Goal: Task Accomplishment & Management: Manage account settings

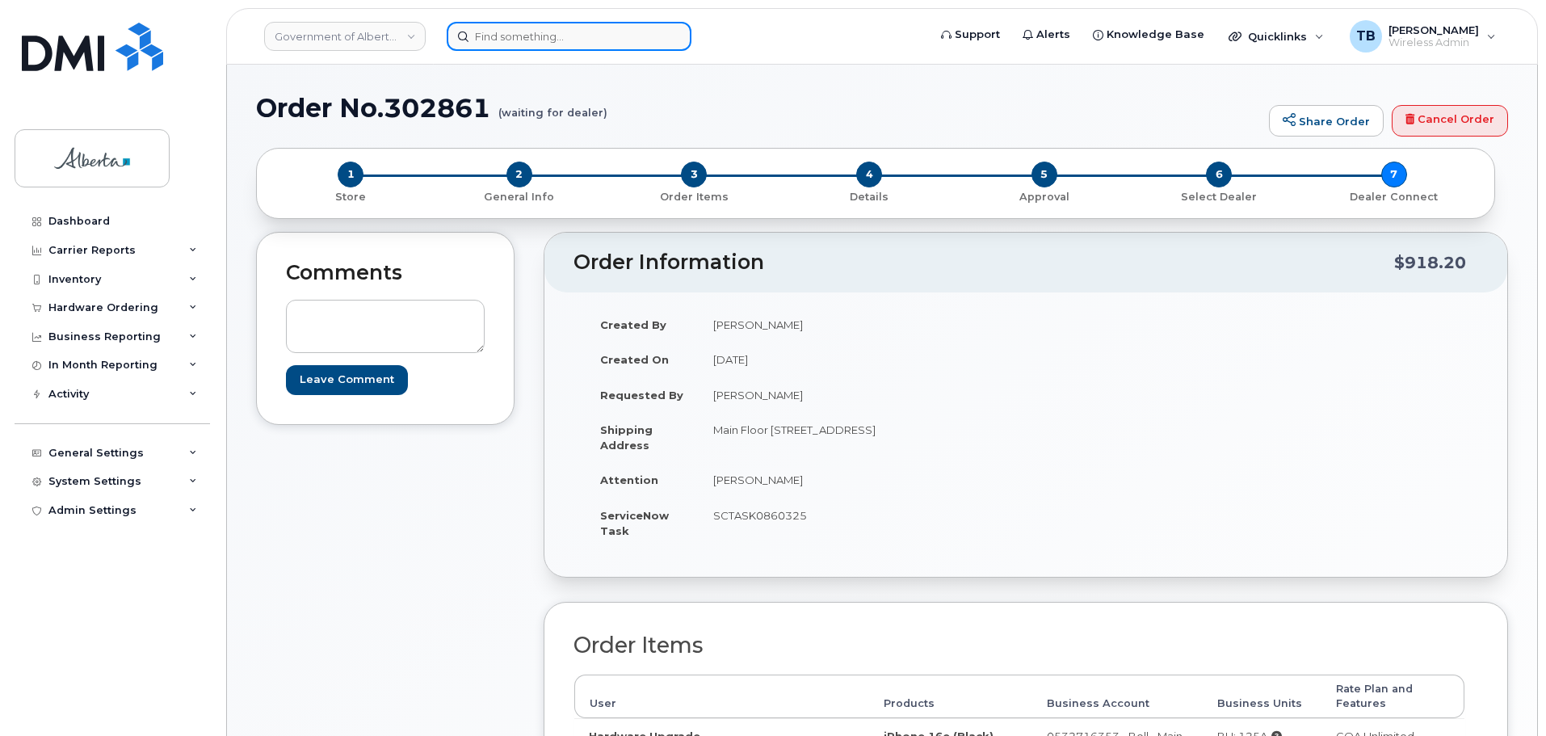
scroll to position [587, 0]
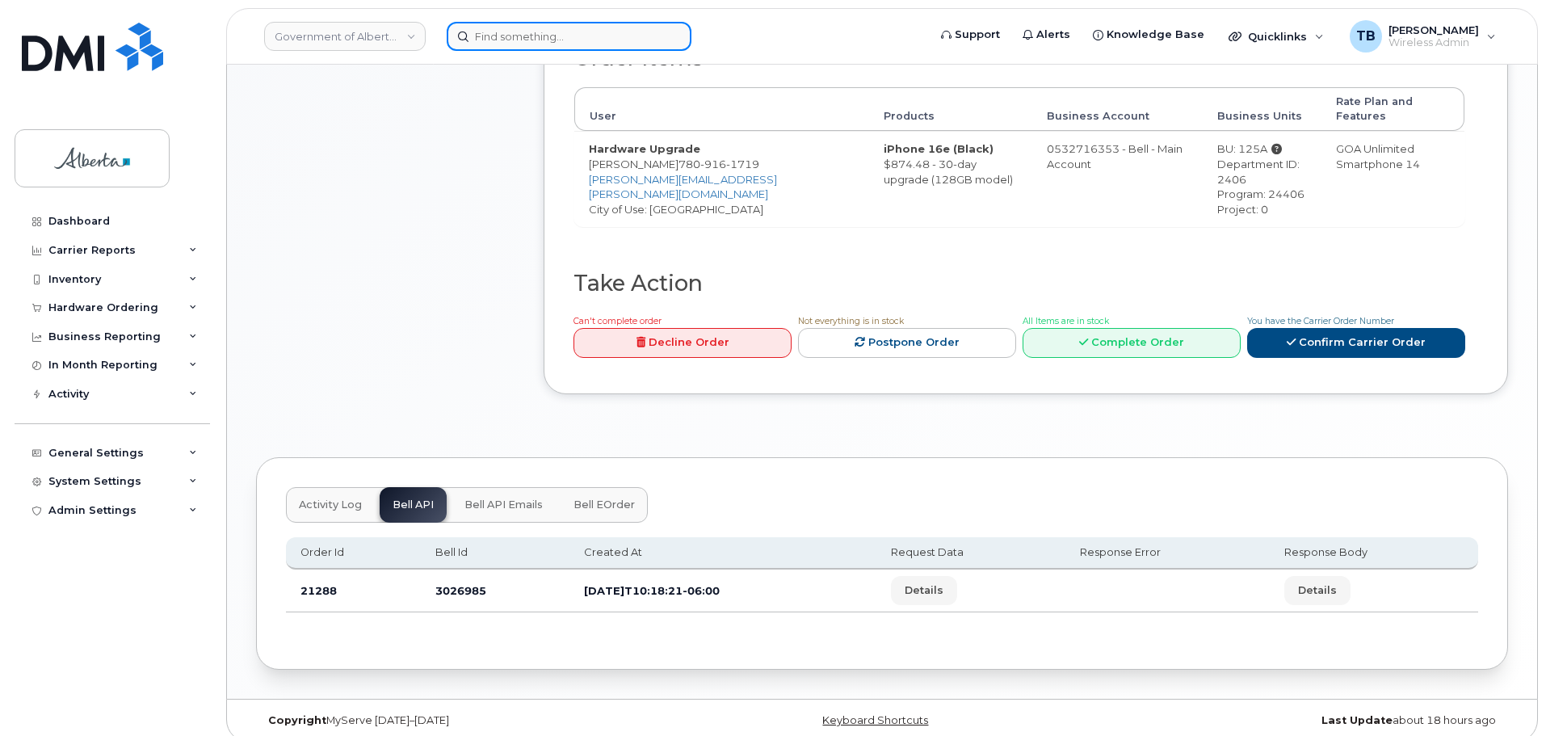
drag, startPoint x: 0, startPoint y: 0, endPoint x: 514, endPoint y: 39, distance: 515.2
click at [514, 39] on input at bounding box center [569, 36] width 245 height 29
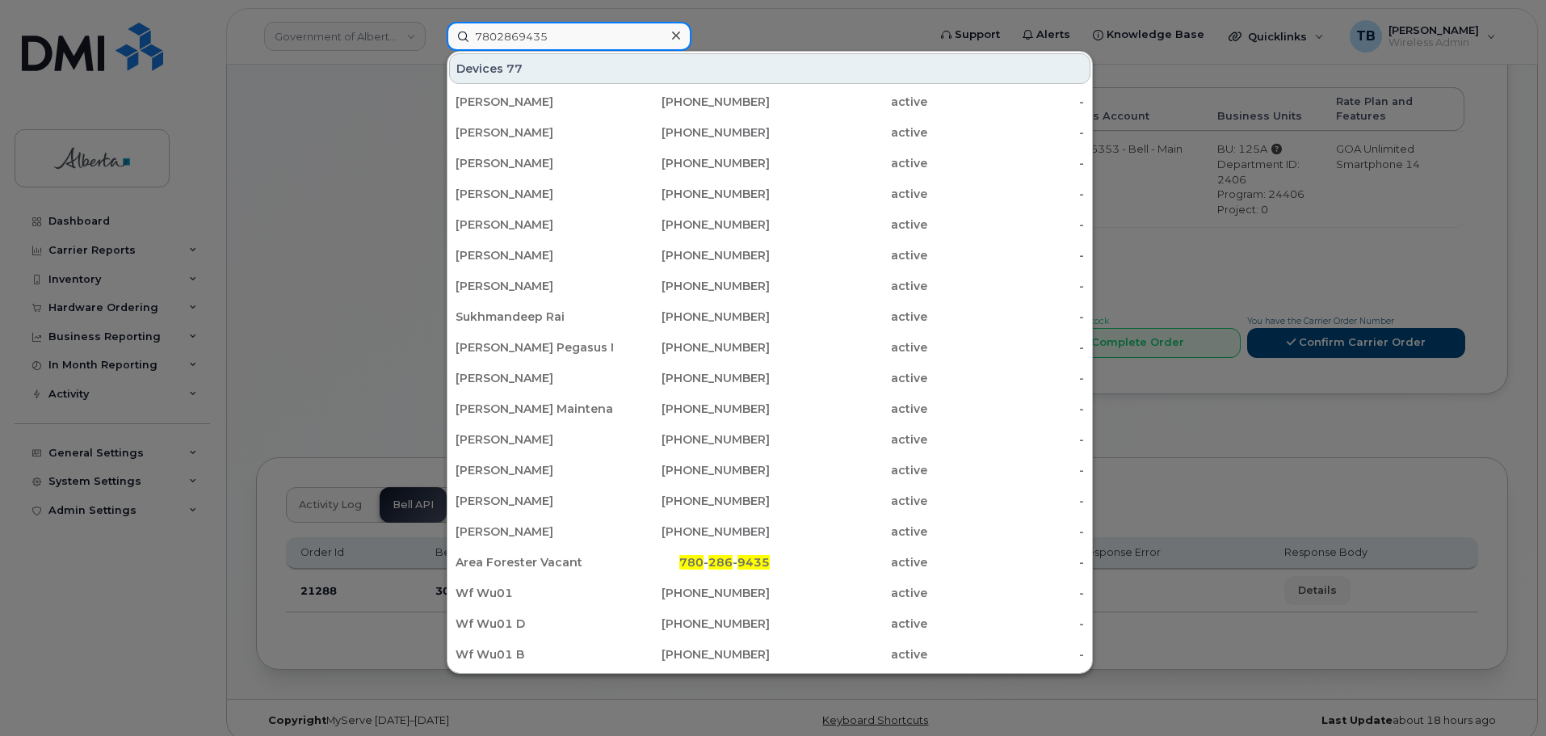
type input "7802869435"
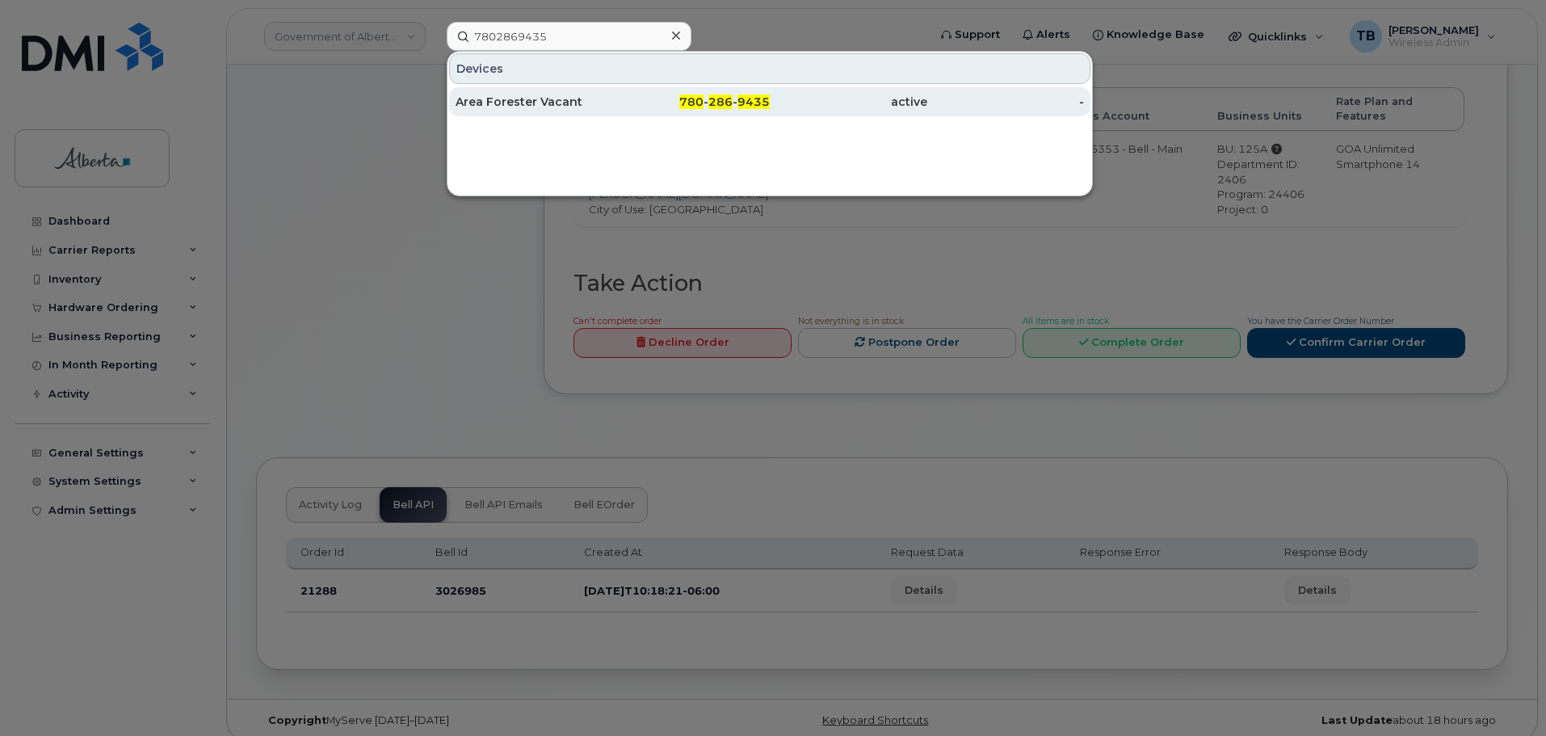
click at [495, 104] on div "Area Forester Vacant" at bounding box center [535, 102] width 158 height 16
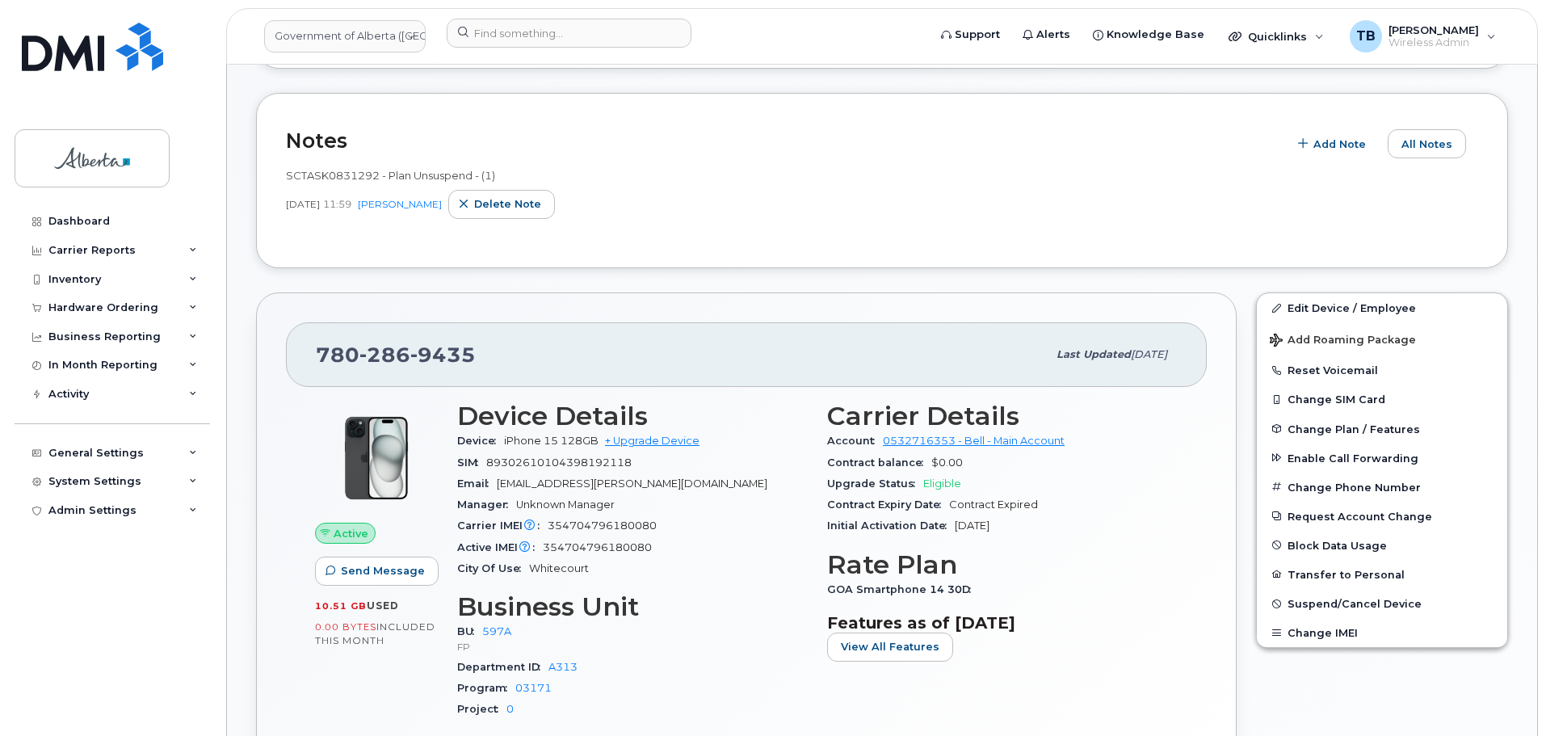
scroll to position [404, 0]
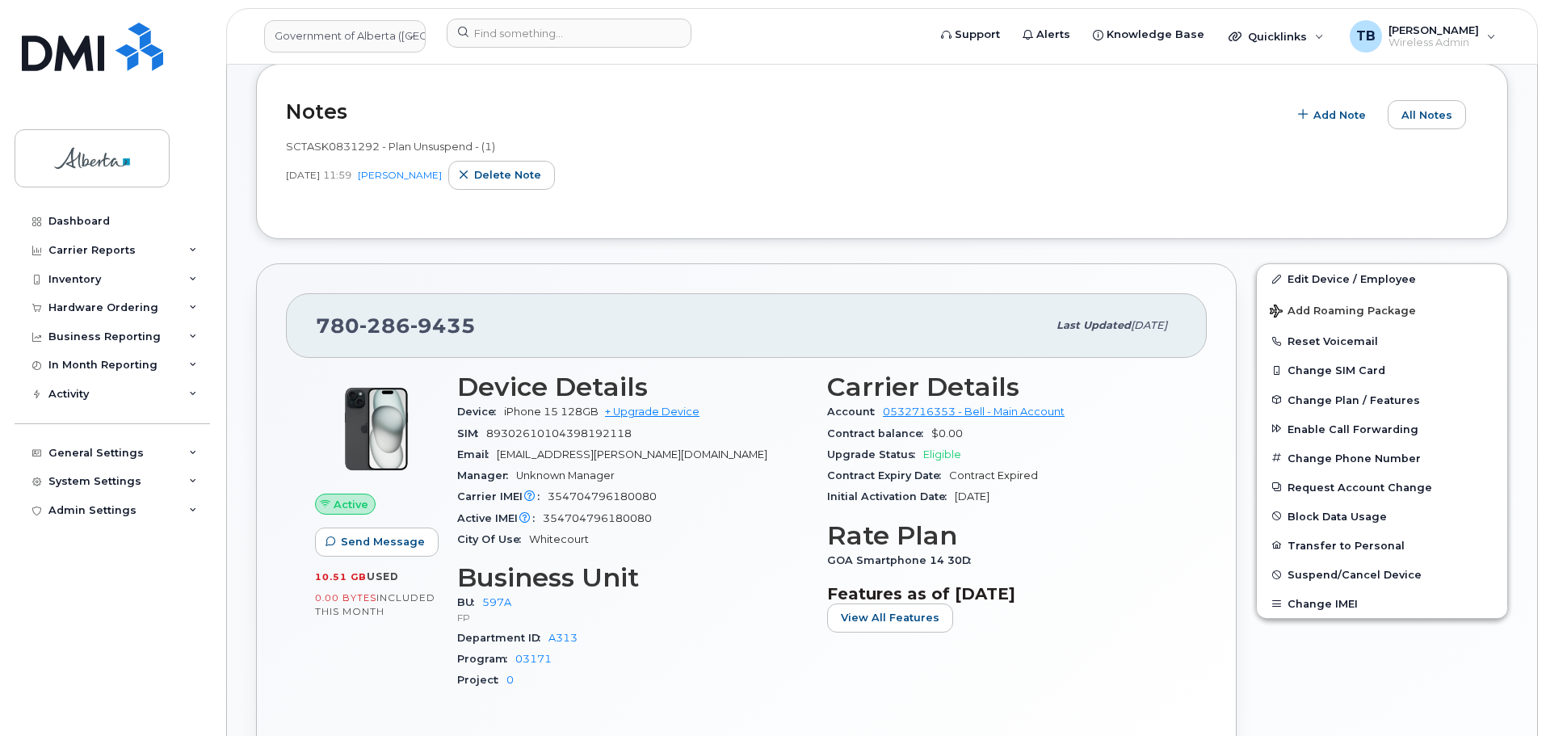
click at [330, 142] on span "SCTASK0831292 - Plan Unsuspend - (1)" at bounding box center [390, 146] width 209 height 13
copy span "SCTASK0831292"
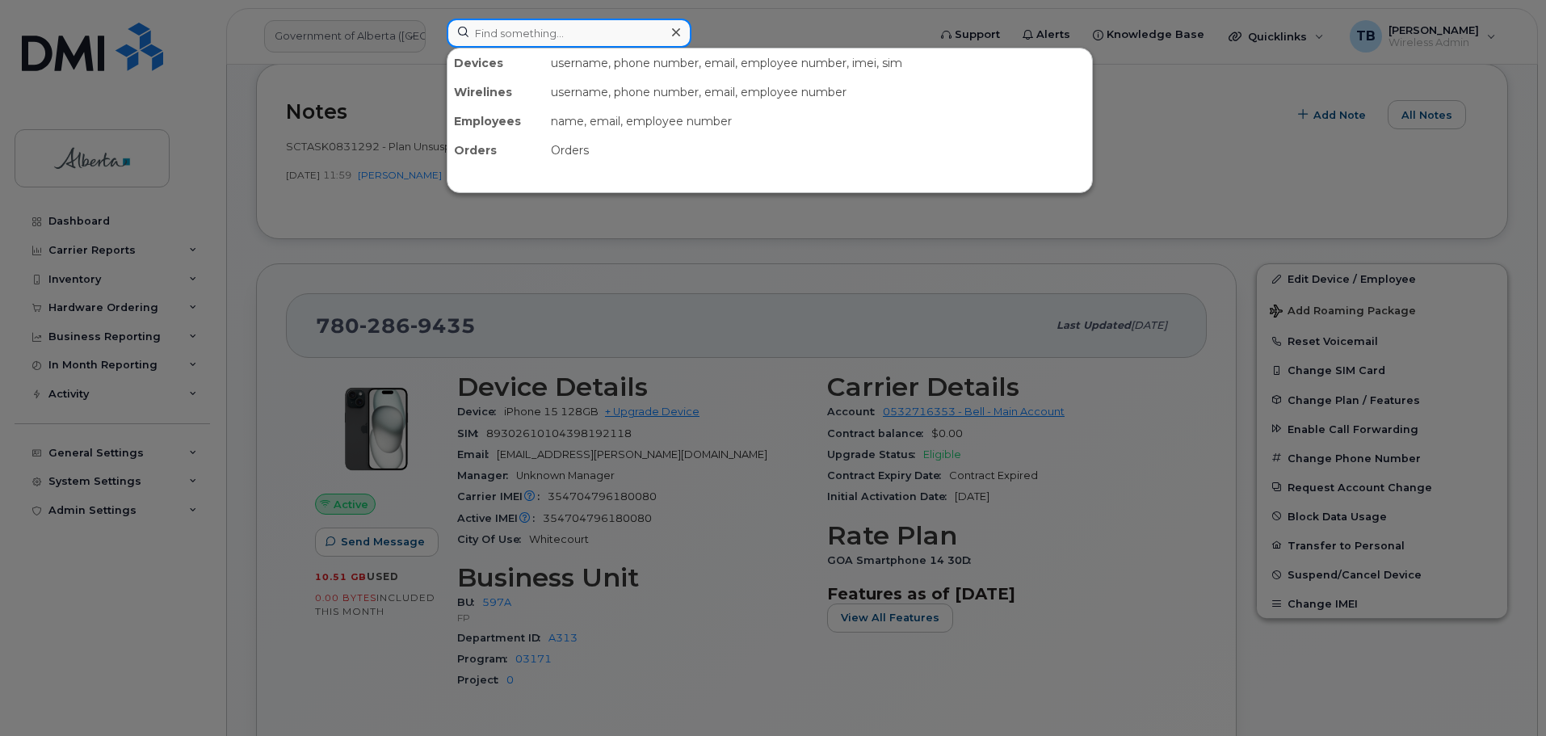
click at [477, 36] on input at bounding box center [569, 33] width 245 height 29
paste input "356436106496876"
type input "356436106496876"
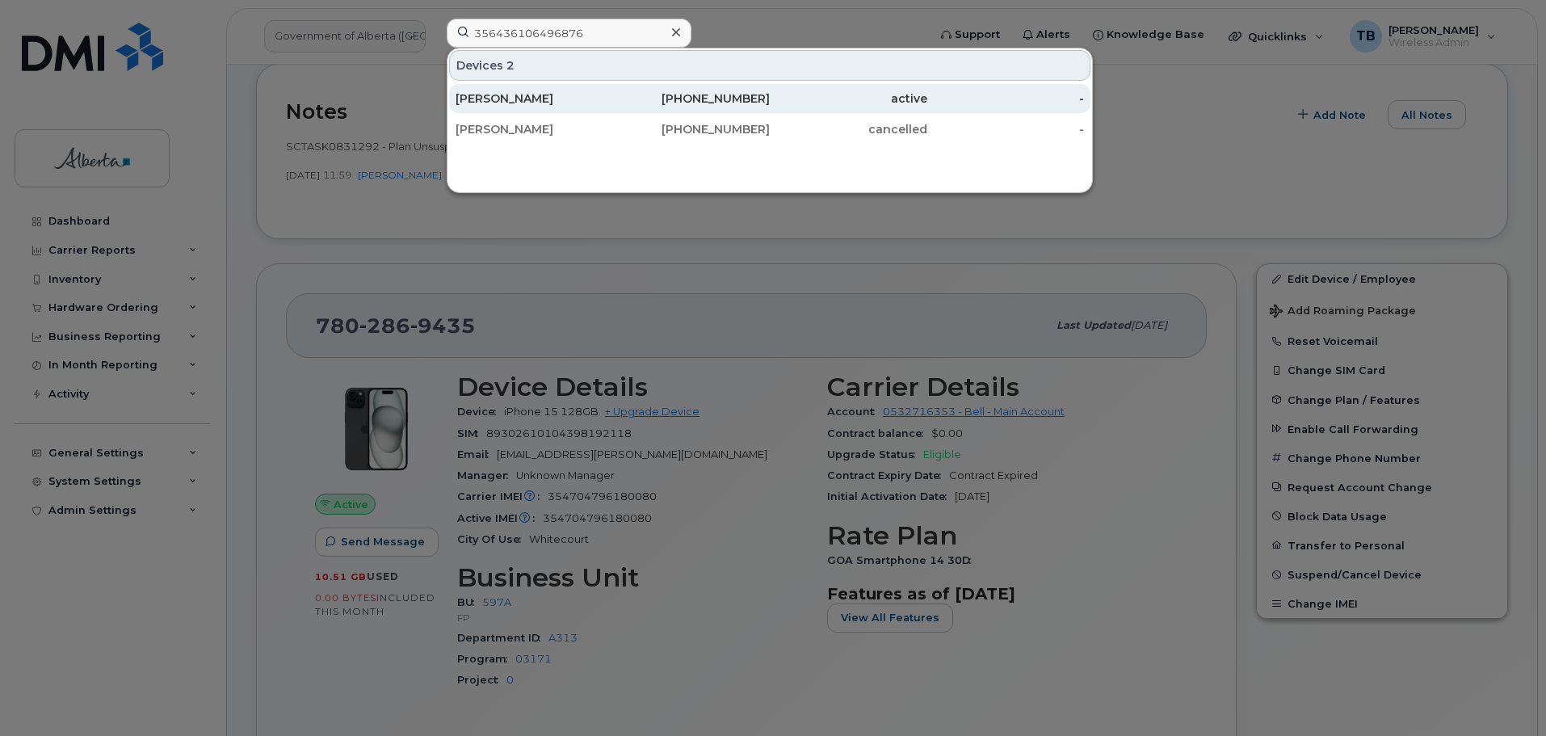
click at [496, 94] on div "Michelle Cook" at bounding box center [535, 98] width 158 height 16
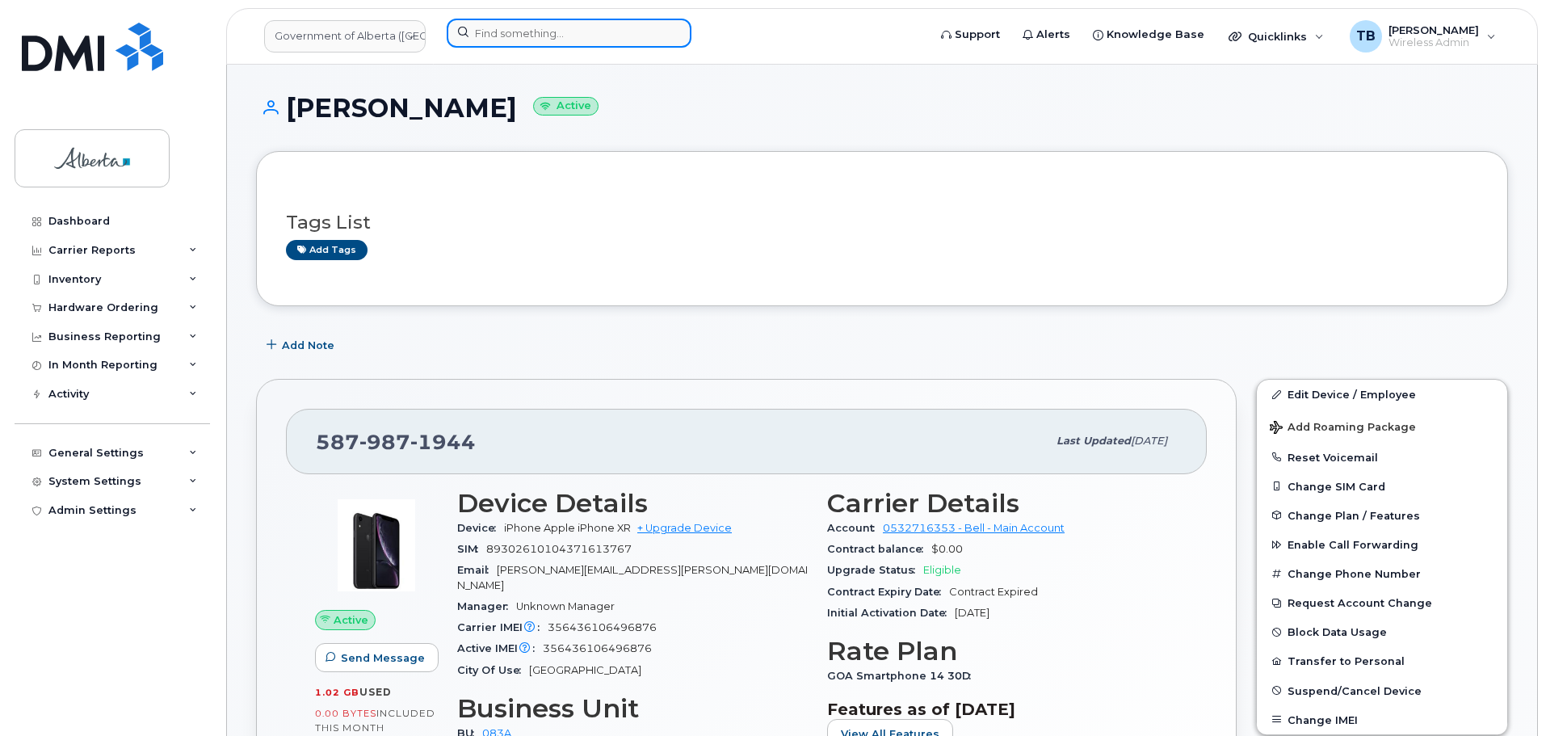
click at [508, 40] on input at bounding box center [569, 33] width 245 height 29
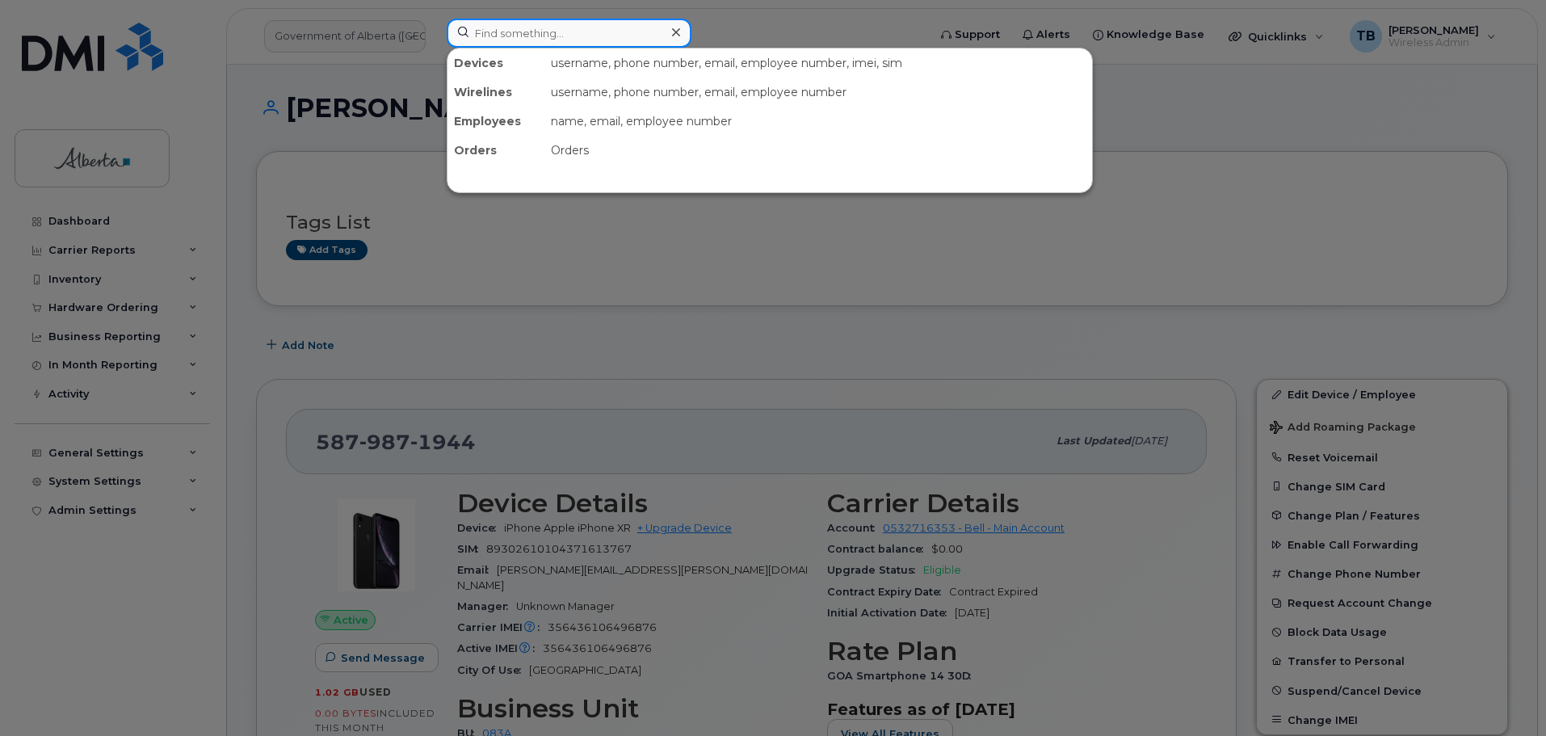
paste input "5875887232"
type input "5875887232"
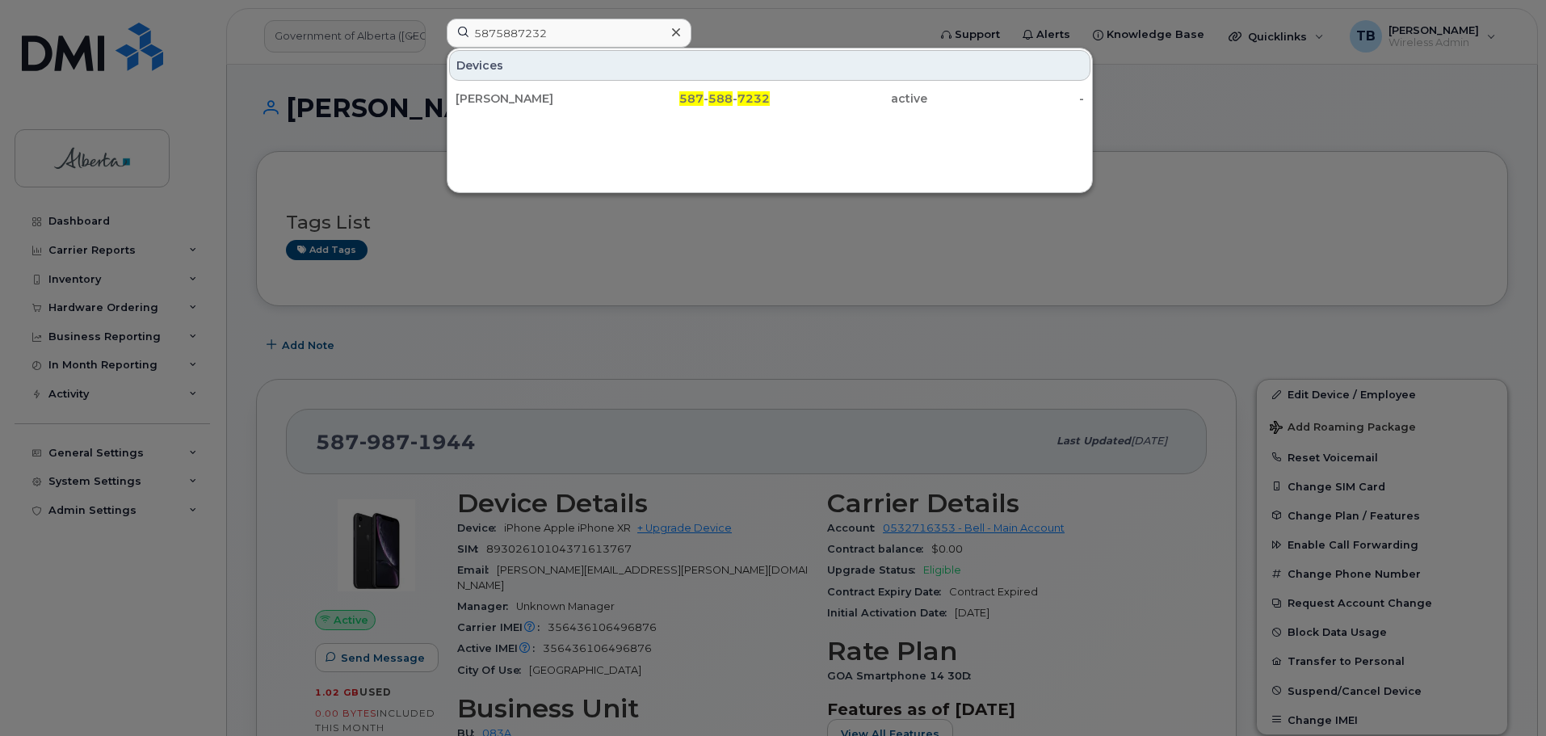
drag, startPoint x: 505, startPoint y: 96, endPoint x: 716, endPoint y: 162, distance: 221.0
click at [505, 96] on div "[PERSON_NAME]" at bounding box center [535, 98] width 158 height 16
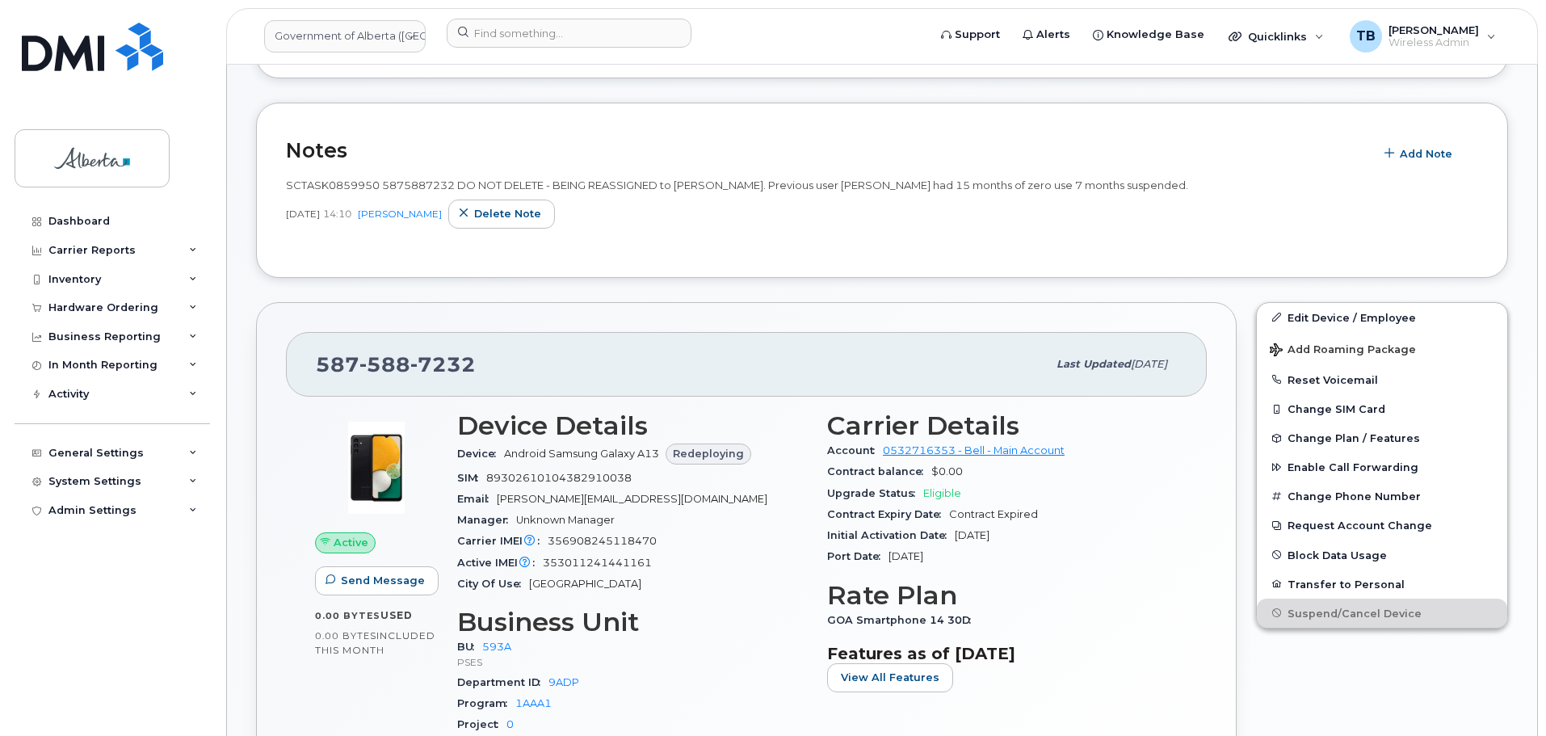
scroll to position [265, 0]
click at [1332, 323] on link "Edit Device / Employee" at bounding box center [1382, 317] width 250 height 29
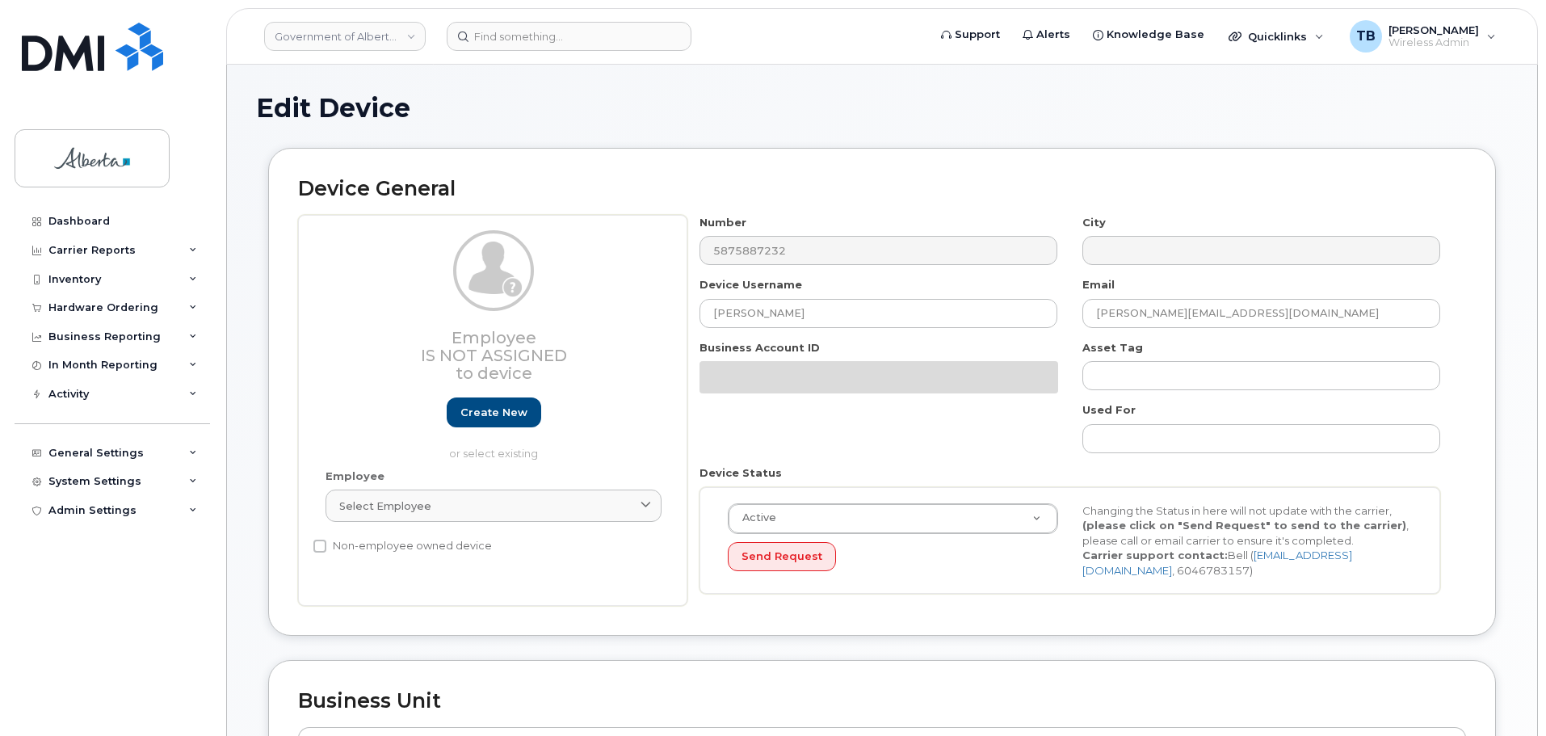
select select "4797682"
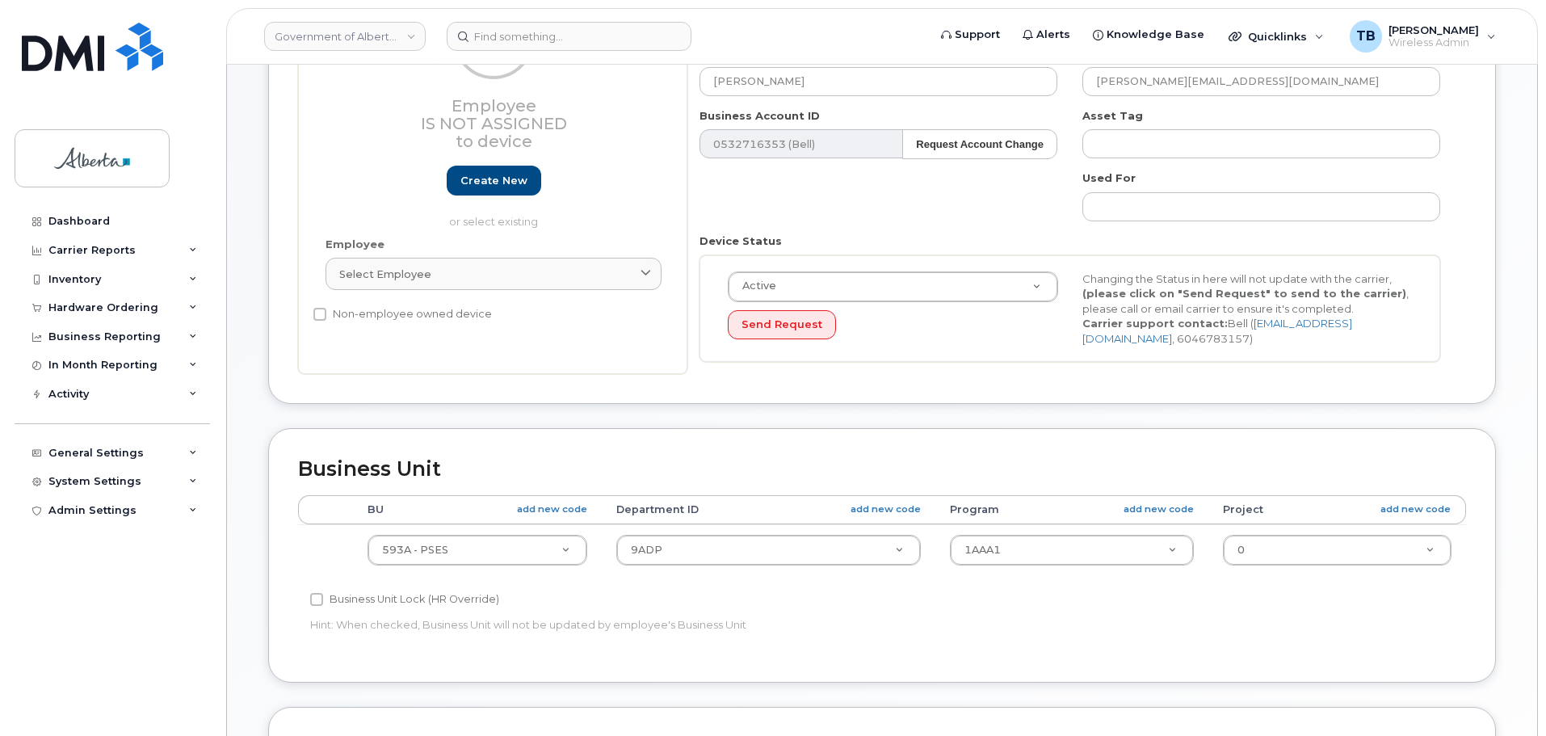
scroll to position [242, 0]
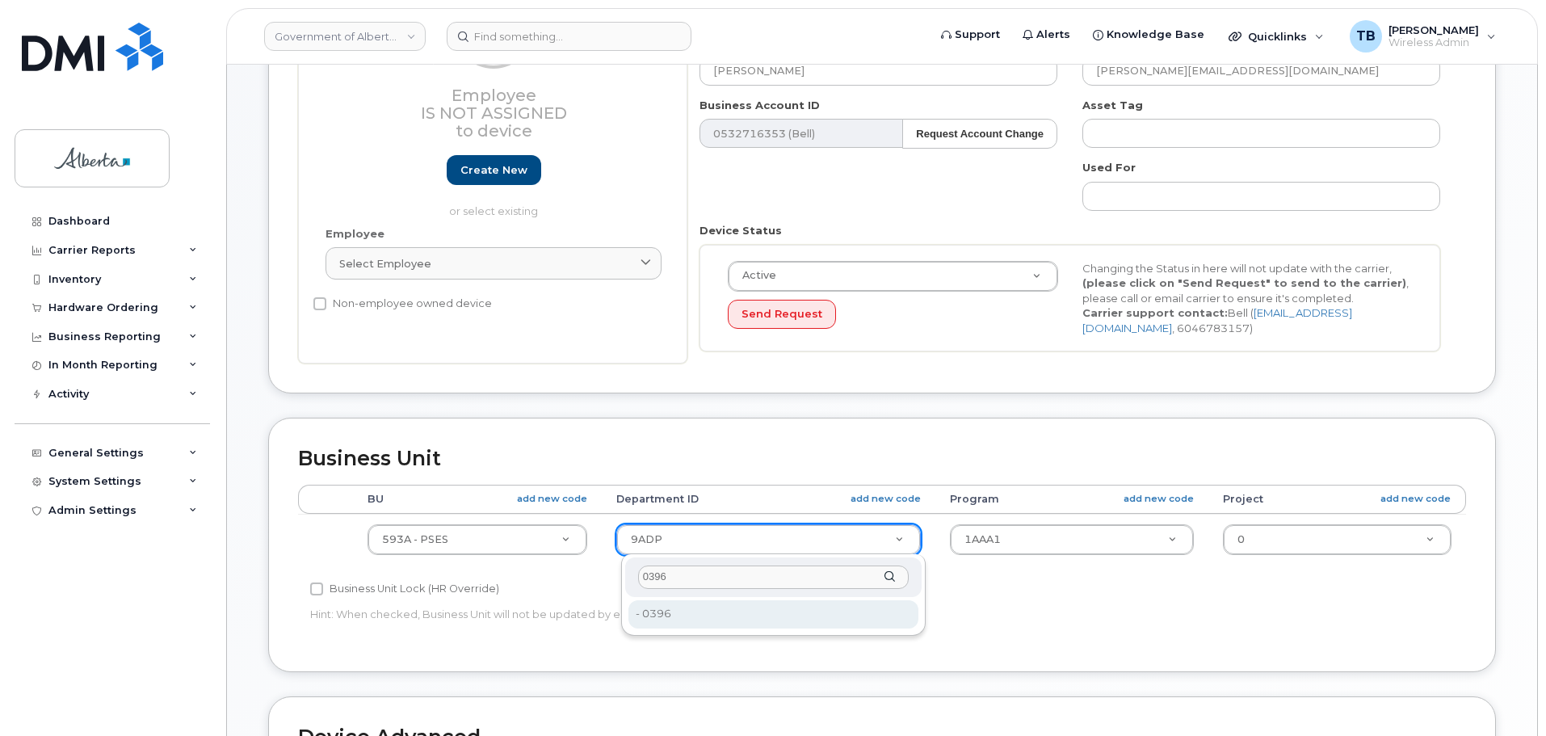
type input "0396"
type input "4752233"
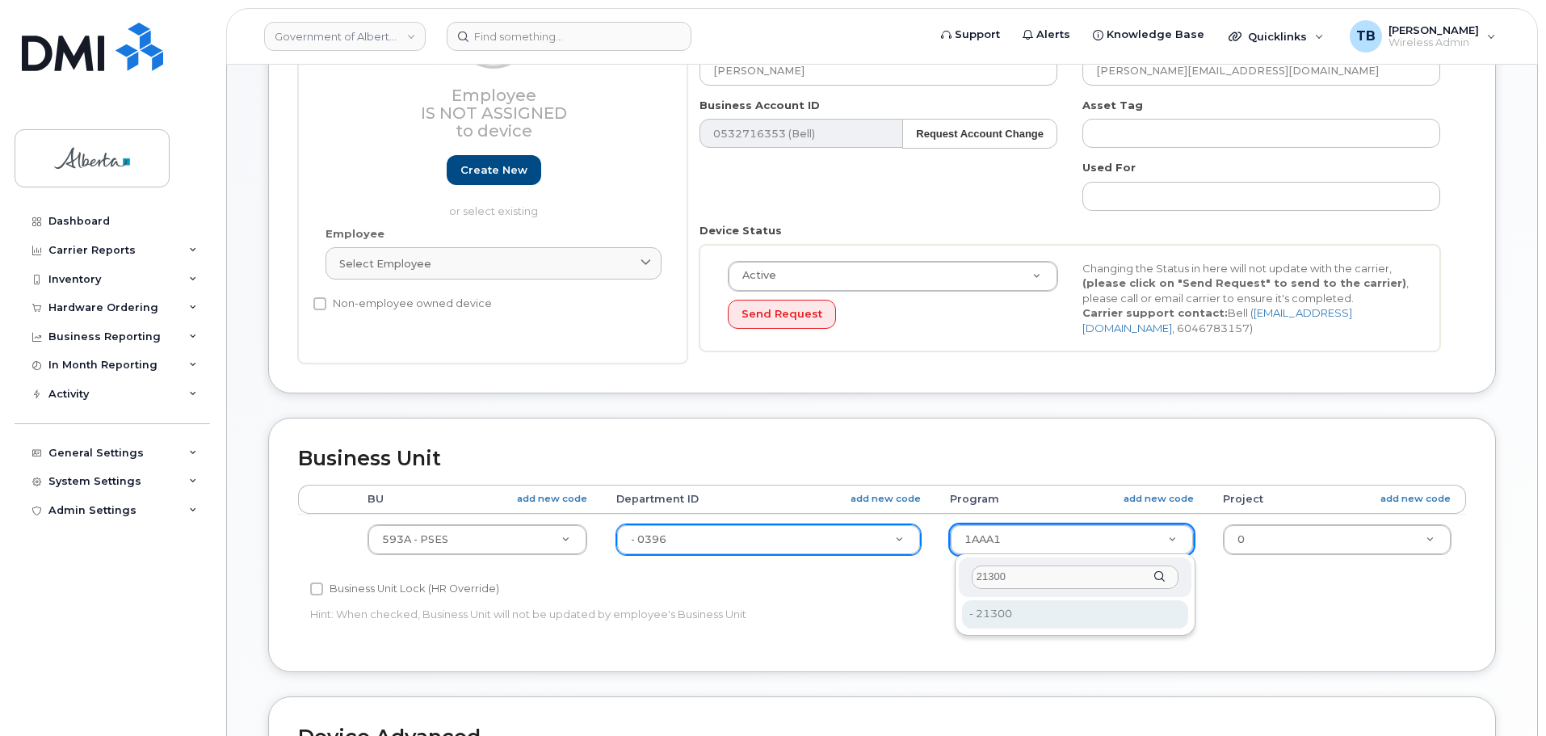
type input "21300"
type input "4753366"
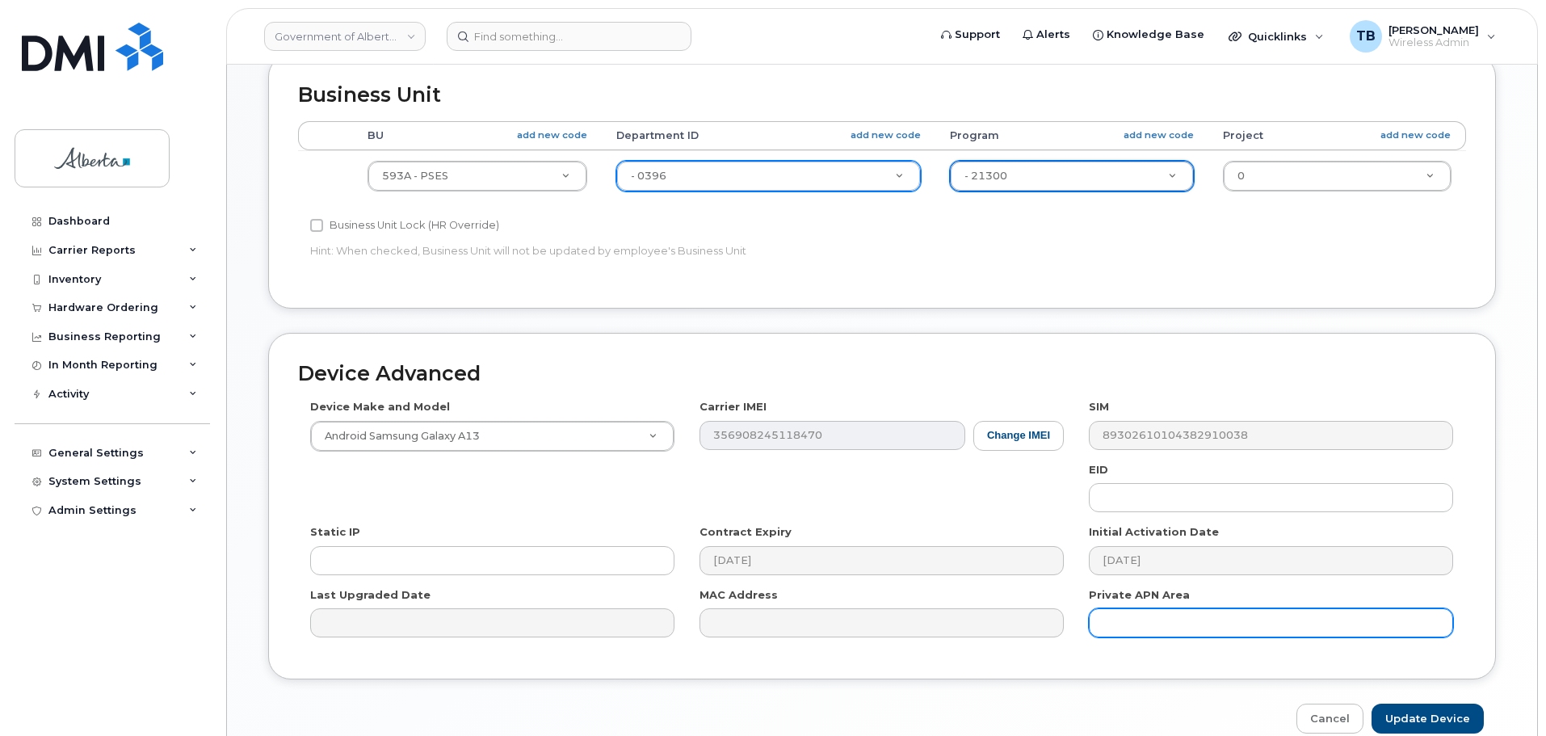
scroll to position [684, 0]
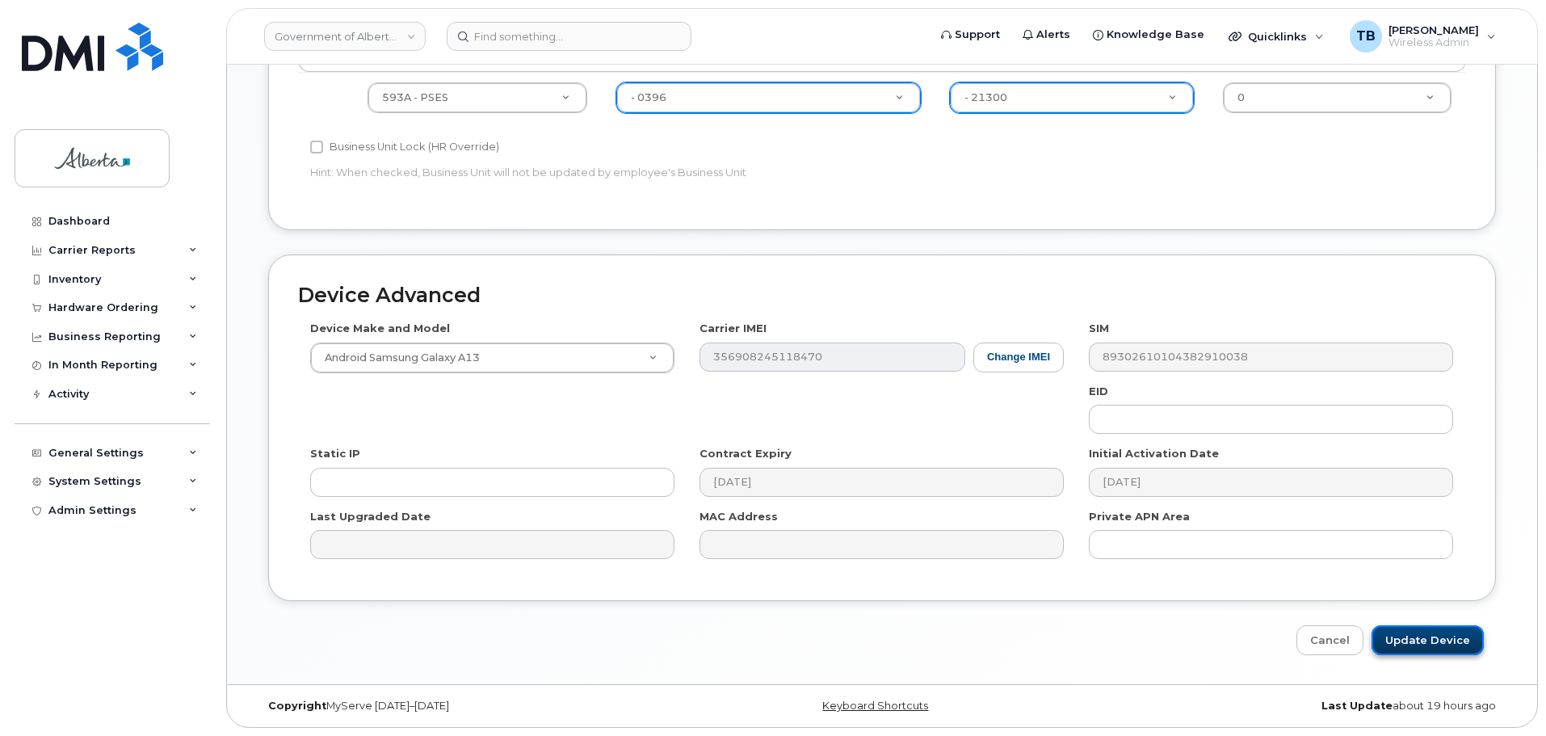
click at [1424, 632] on input "Update Device" at bounding box center [1427, 640] width 112 height 30
type input "Saving..."
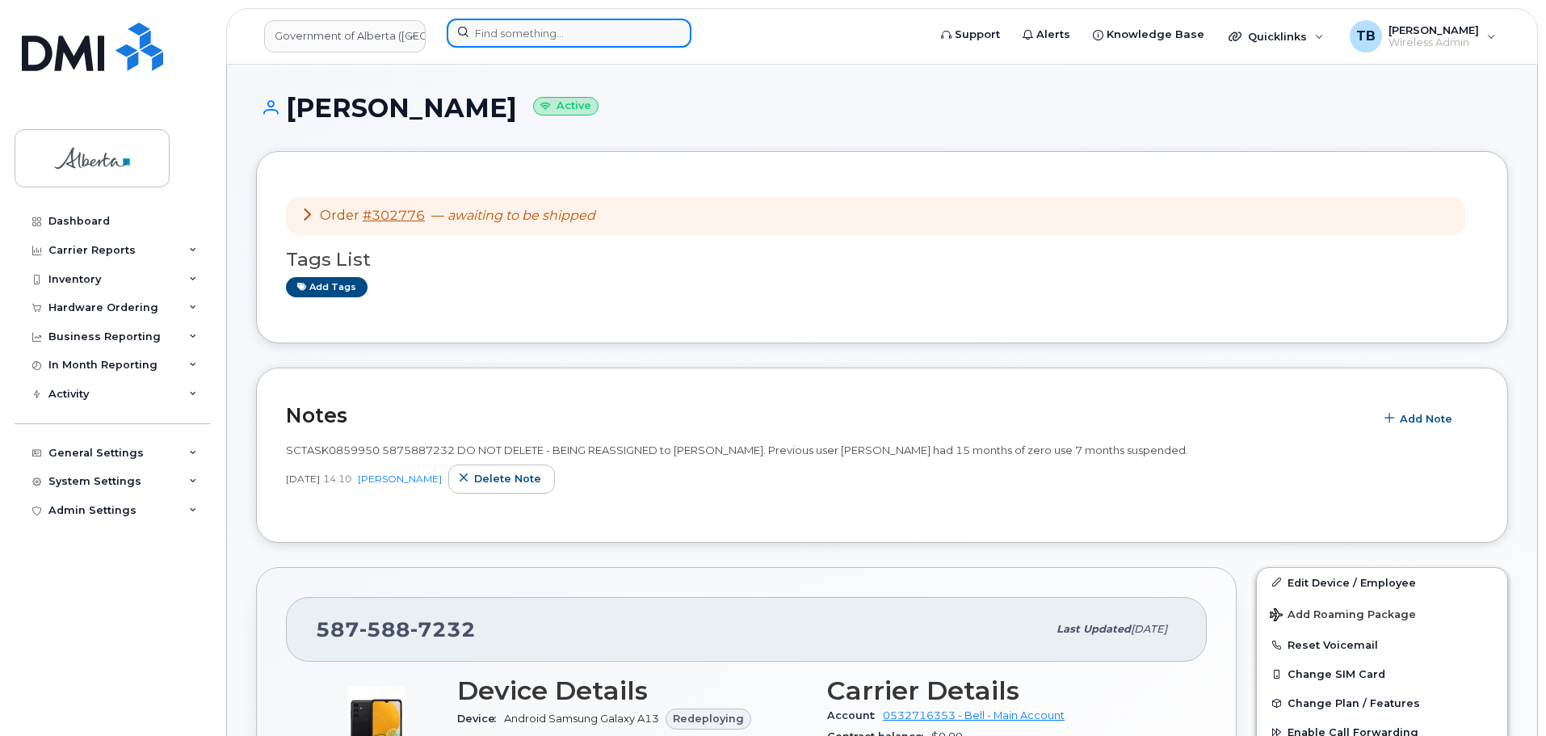
click at [486, 41] on input at bounding box center [569, 33] width 245 height 29
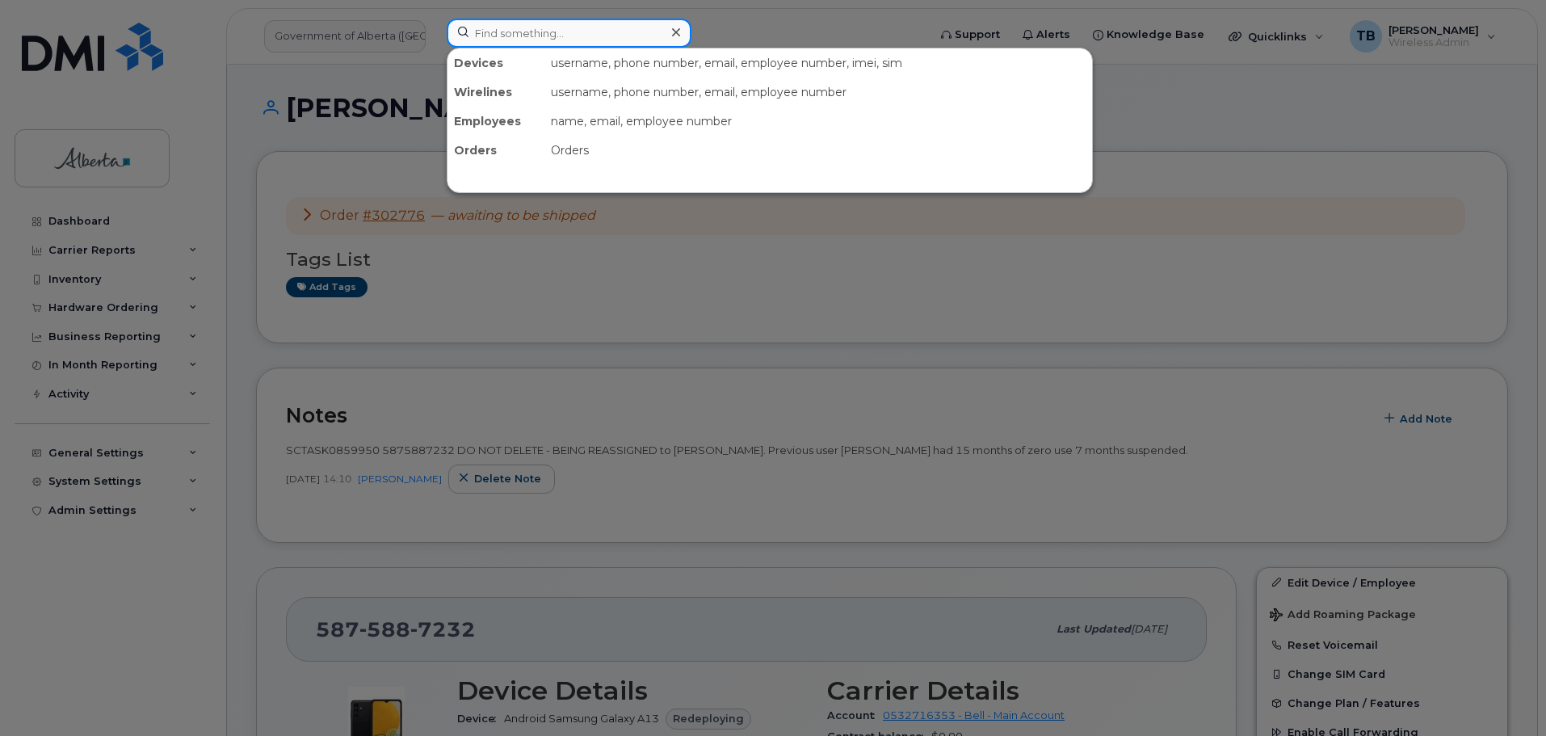
paste input "5873572844"
type input "5873572844"
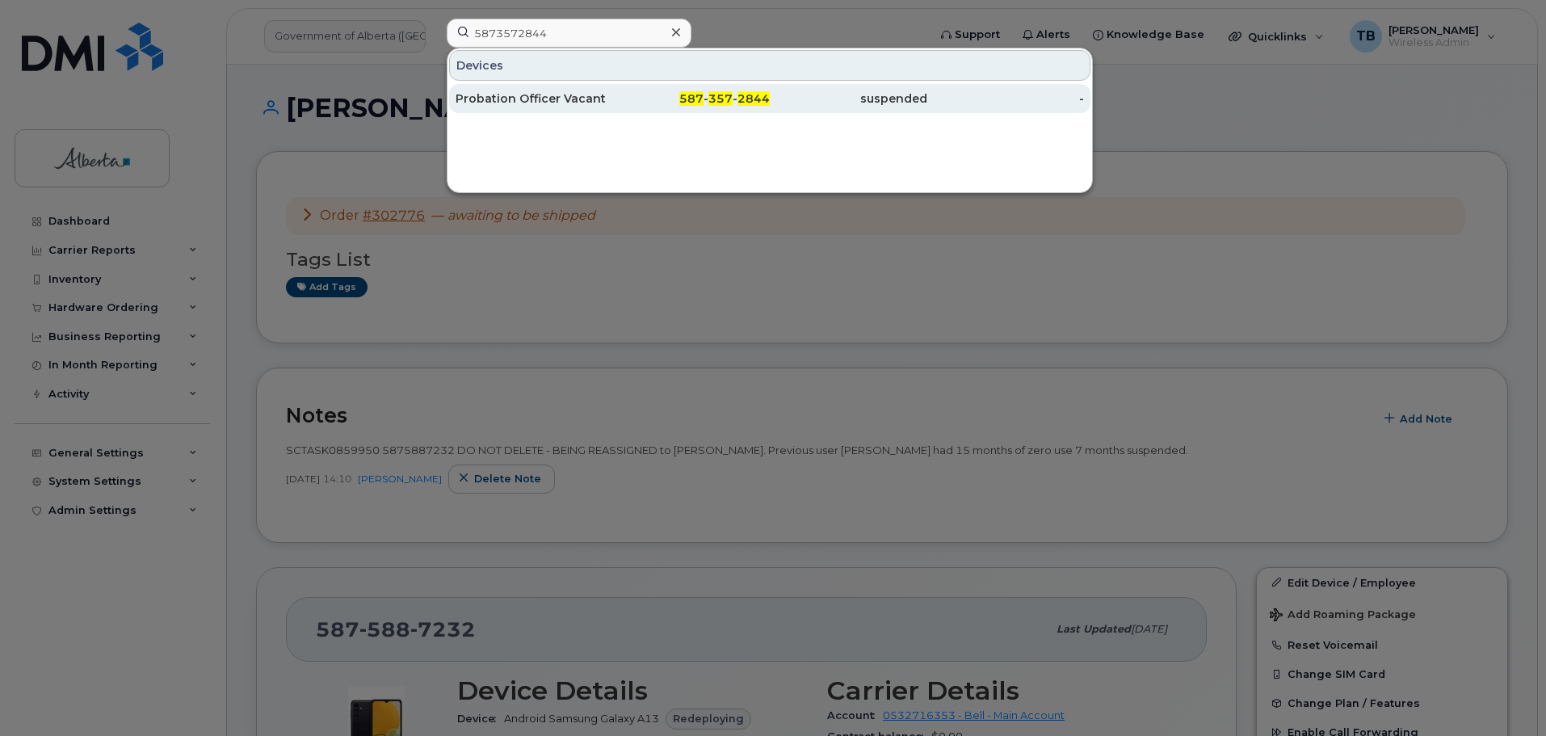
click at [565, 99] on div "Probation Officer Vacant" at bounding box center [535, 98] width 158 height 16
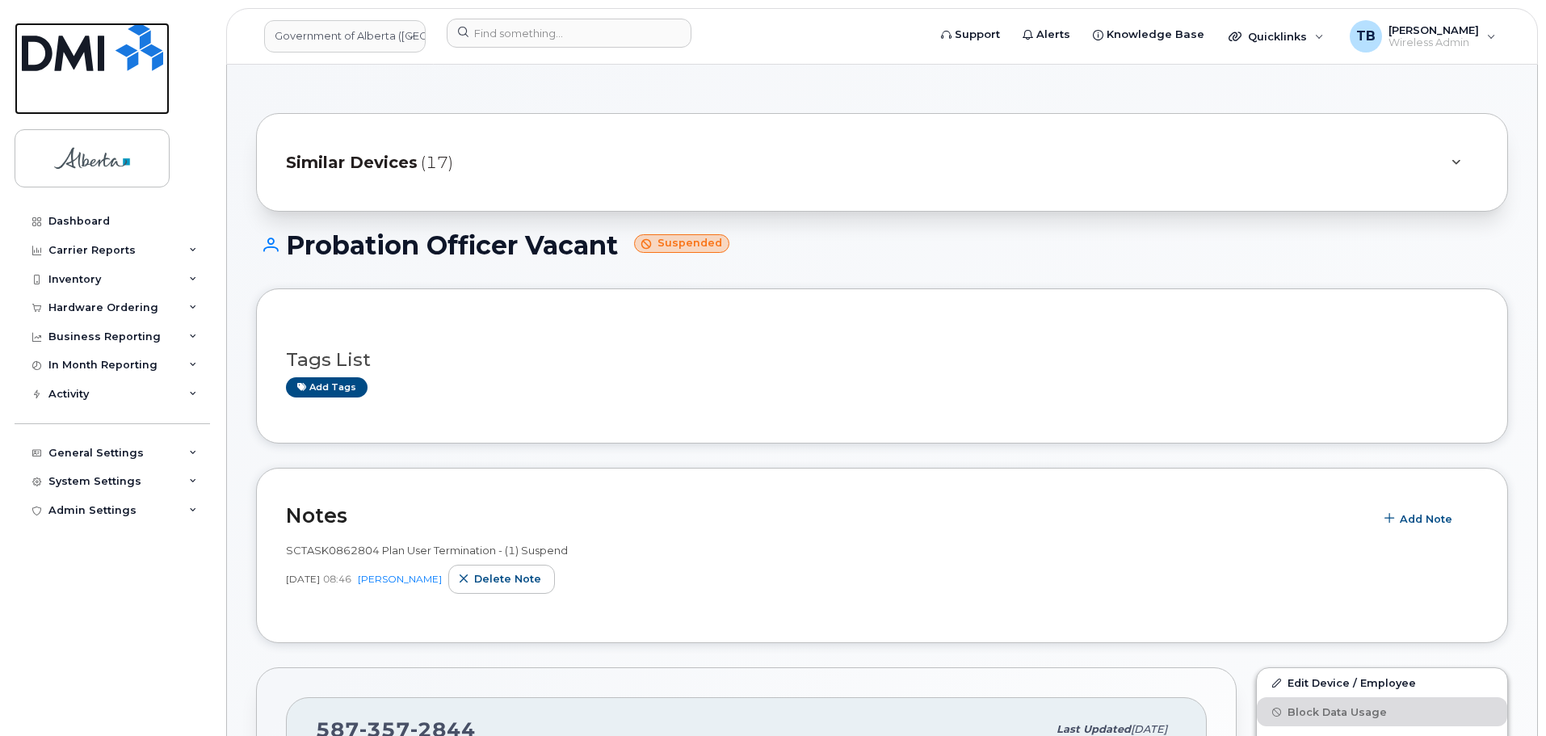
click at [100, 54] on img at bounding box center [92, 47] width 141 height 48
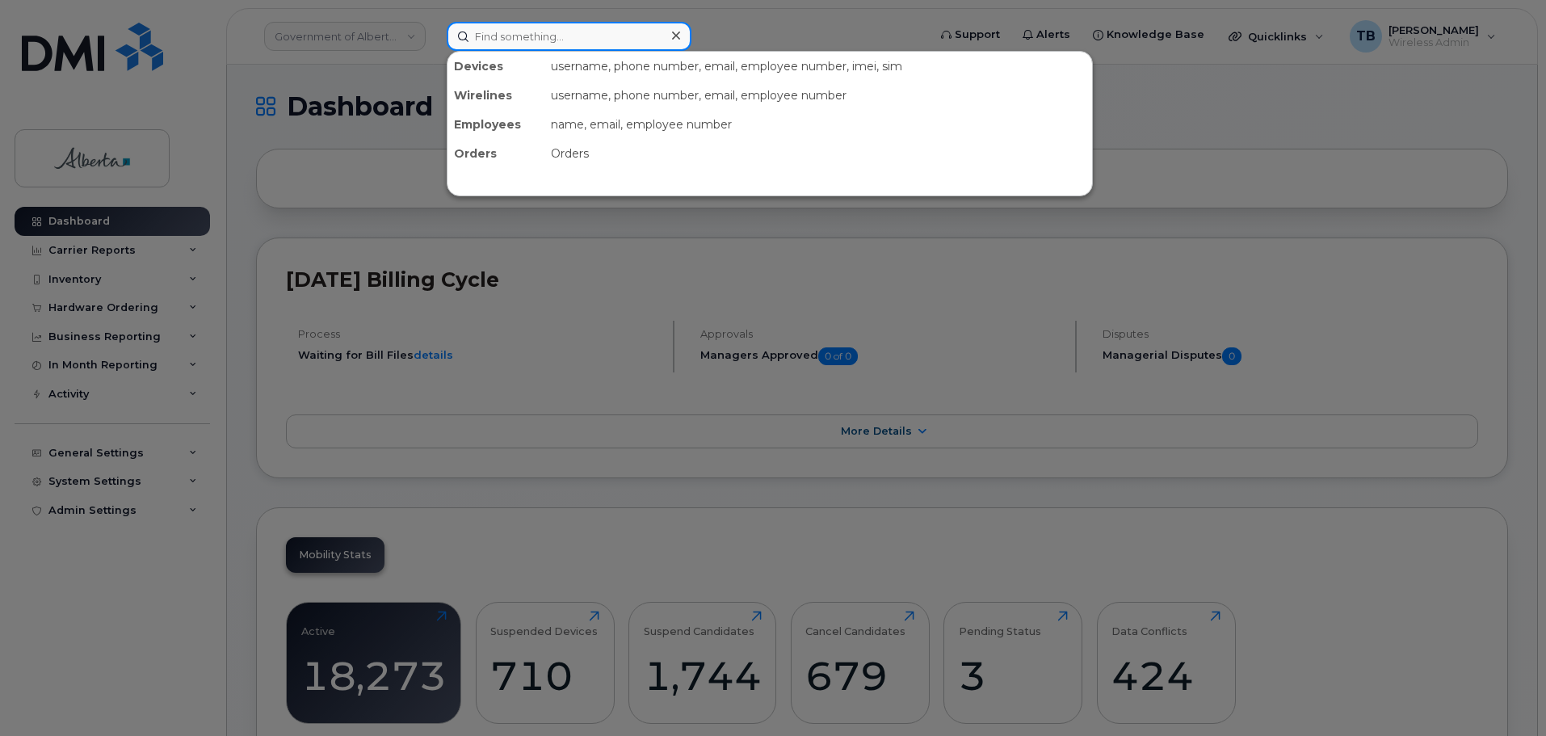
click at [509, 36] on input at bounding box center [569, 36] width 245 height 29
paste input "350032732038053"
type input "350032732038053"
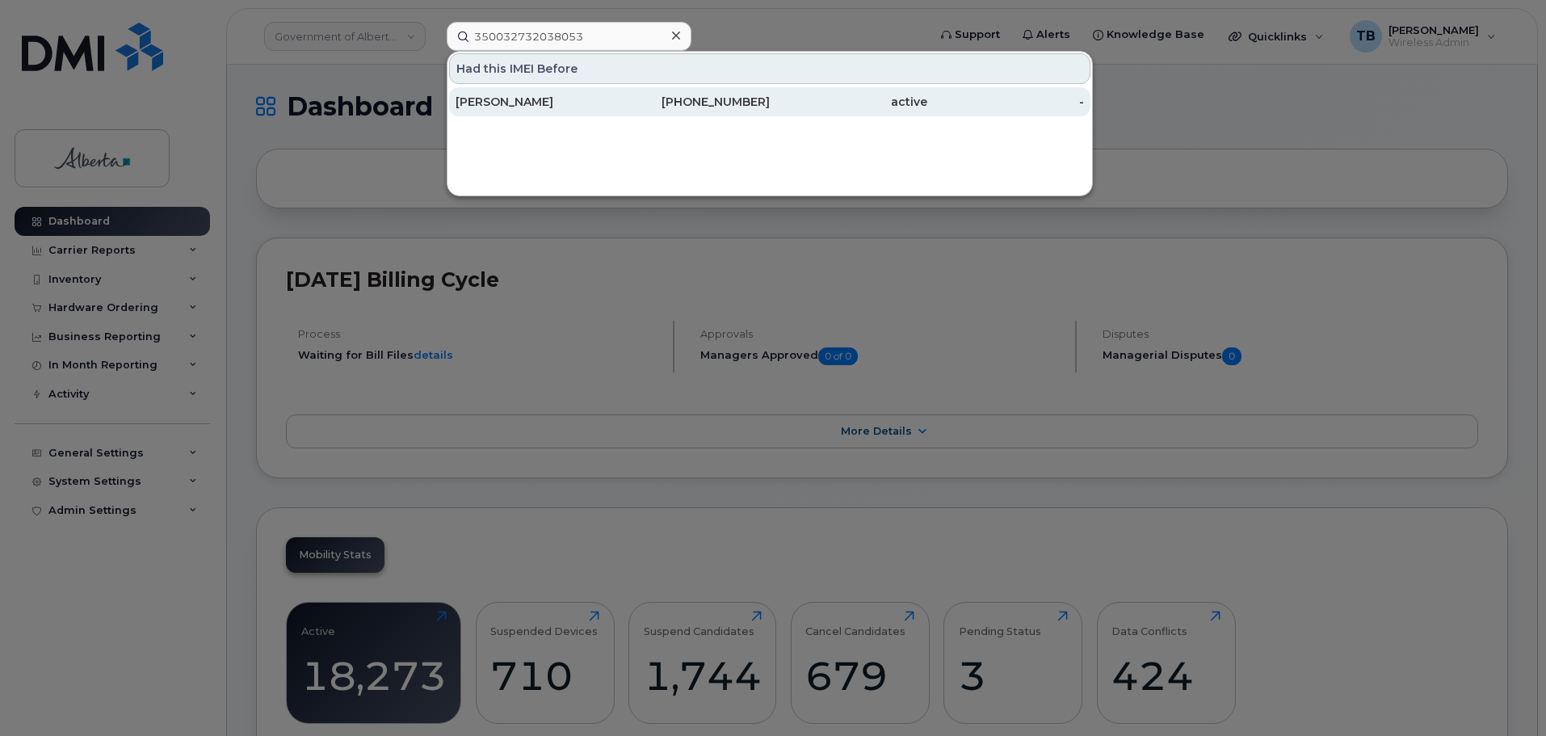
click at [486, 101] on div "Pranita Chandra" at bounding box center [535, 102] width 158 height 16
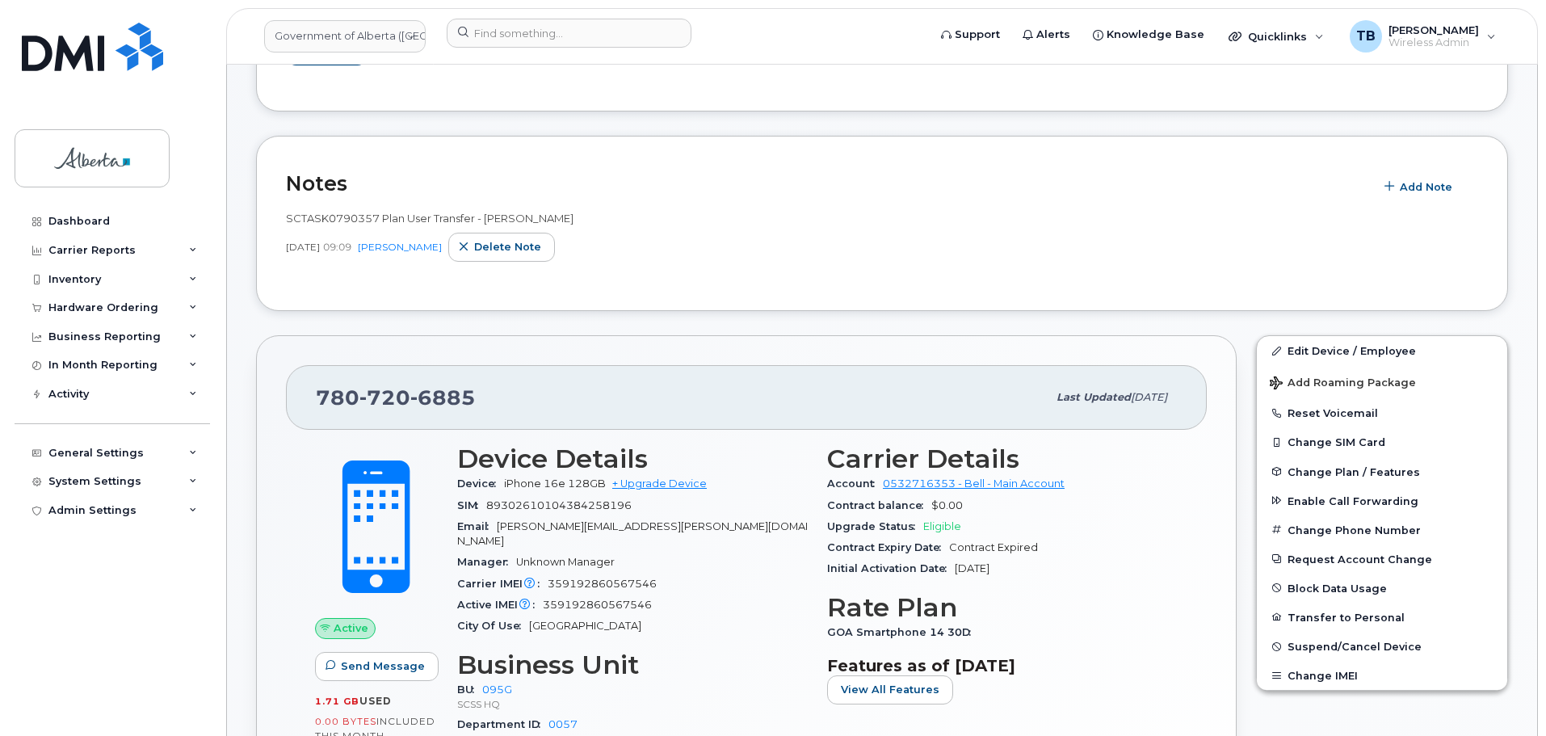
scroll to position [162, 0]
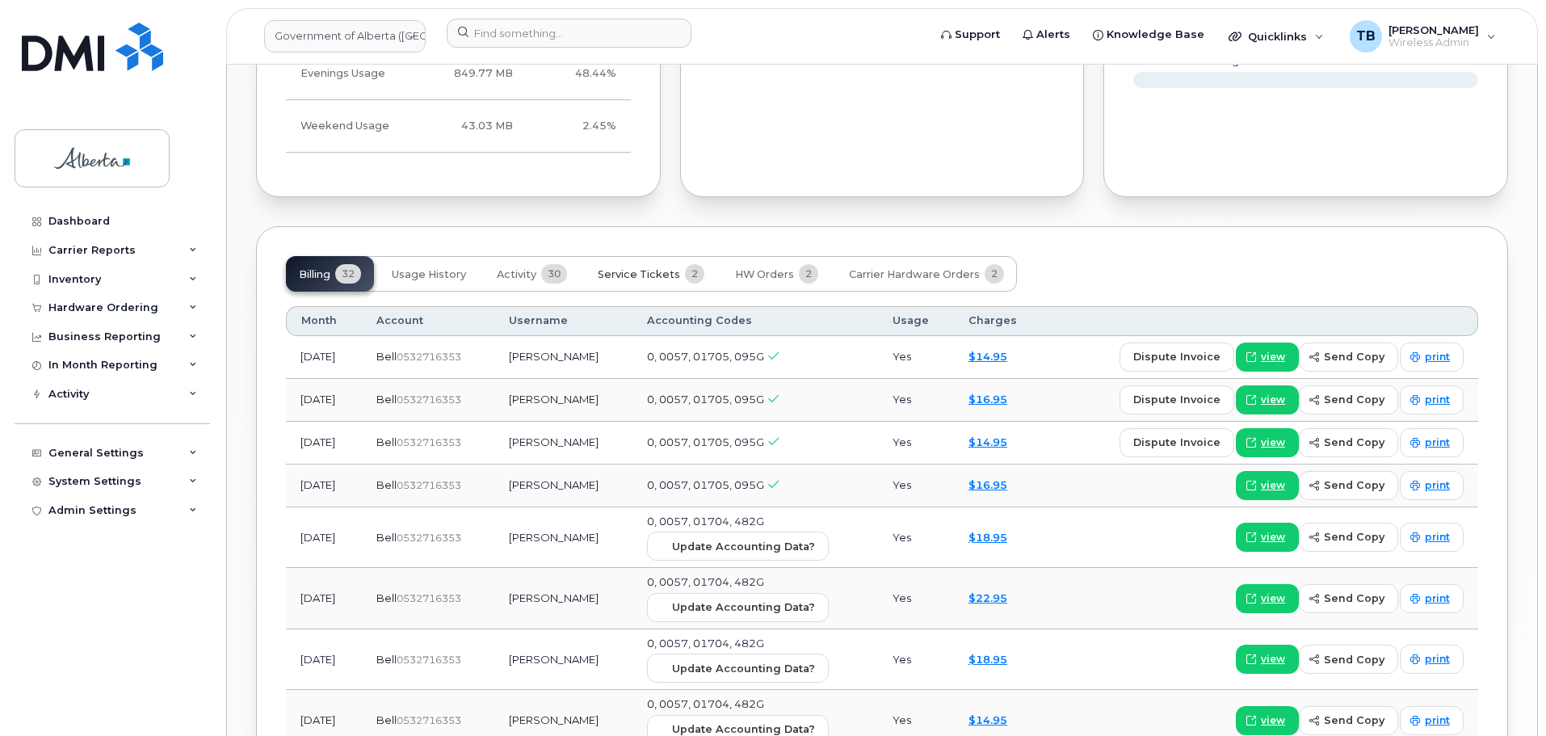
click at [622, 268] on span "Service Tickets" at bounding box center [639, 274] width 82 height 13
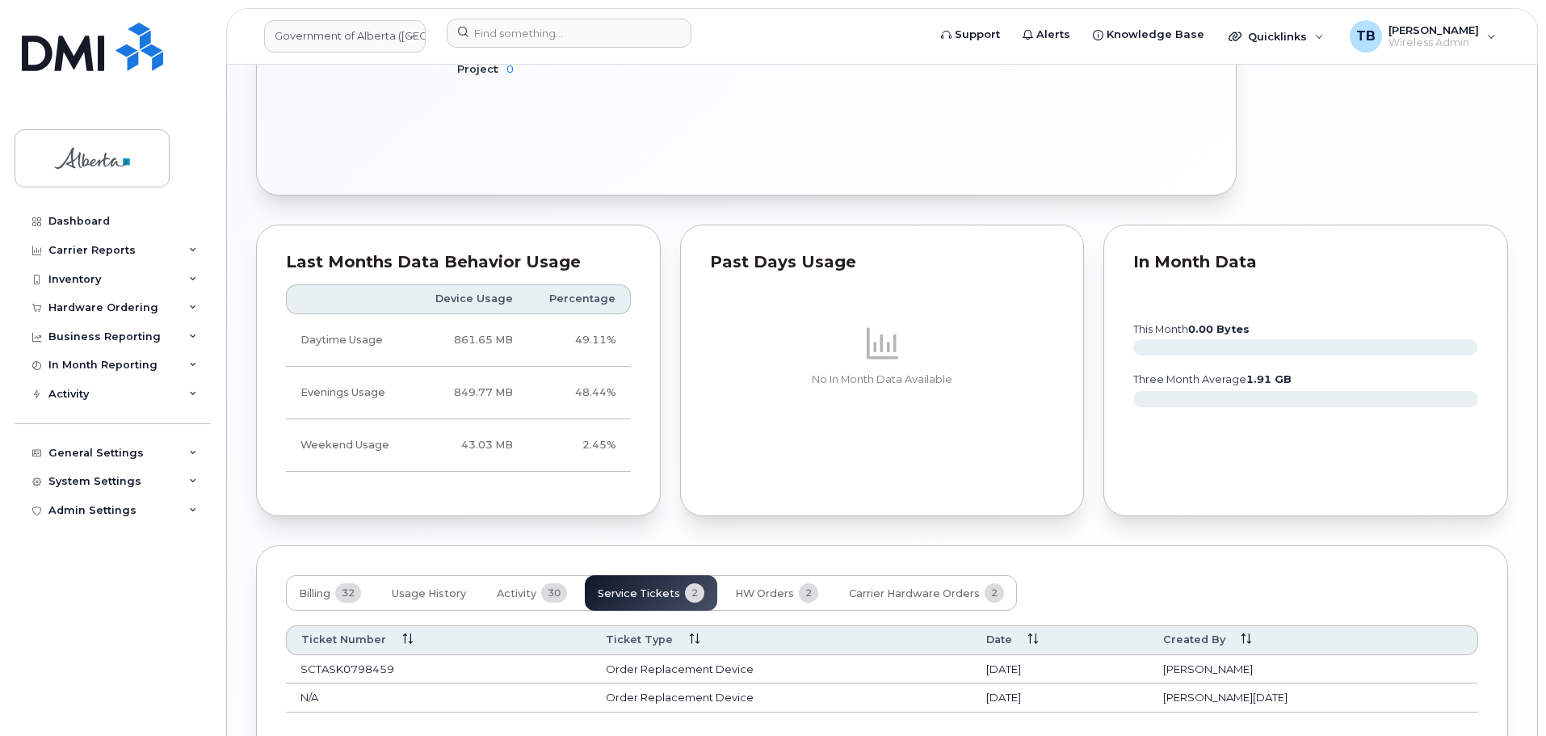
scroll to position [993, 0]
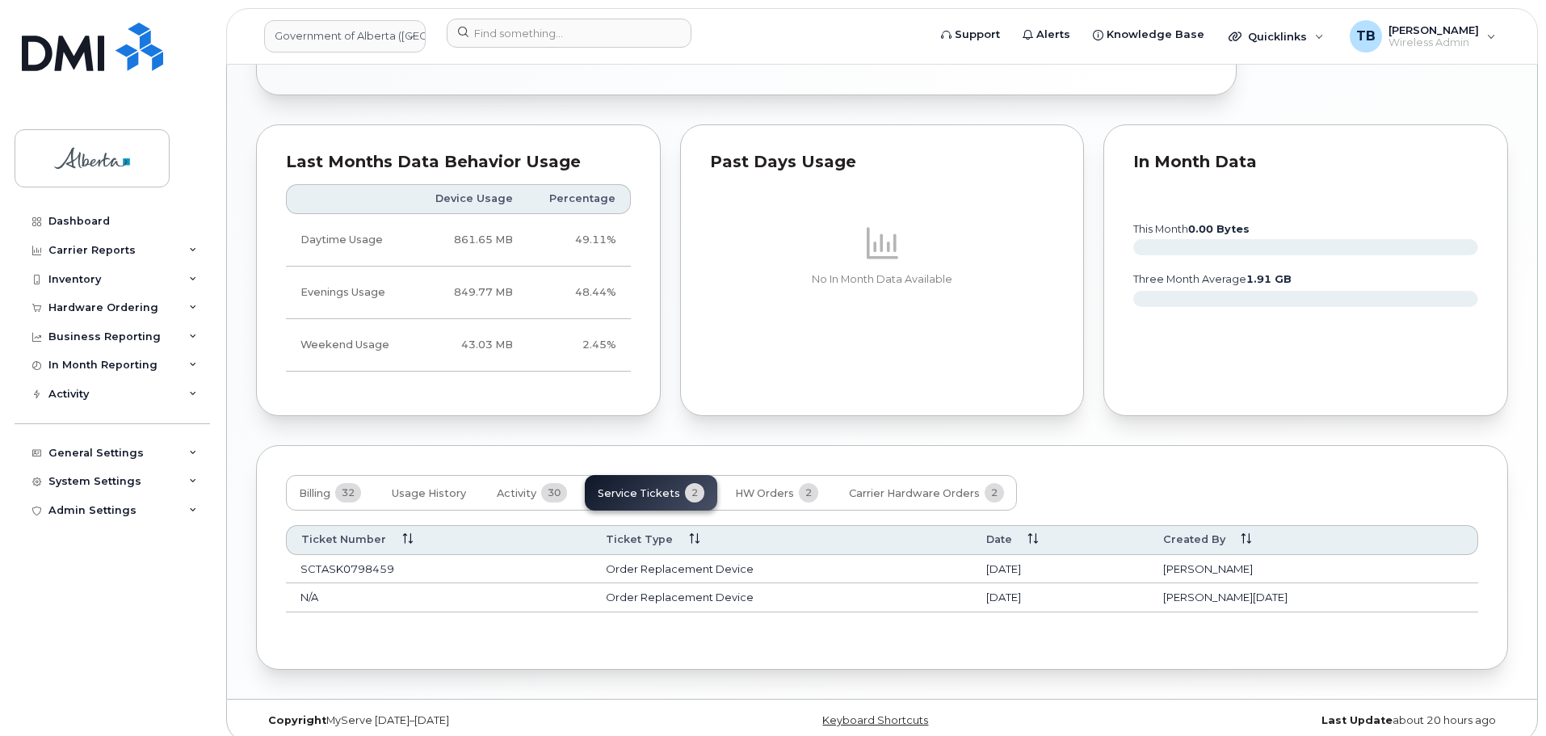
click at [1220, 590] on td "Gimalyn Nadal-Simangan" at bounding box center [1314, 597] width 330 height 29
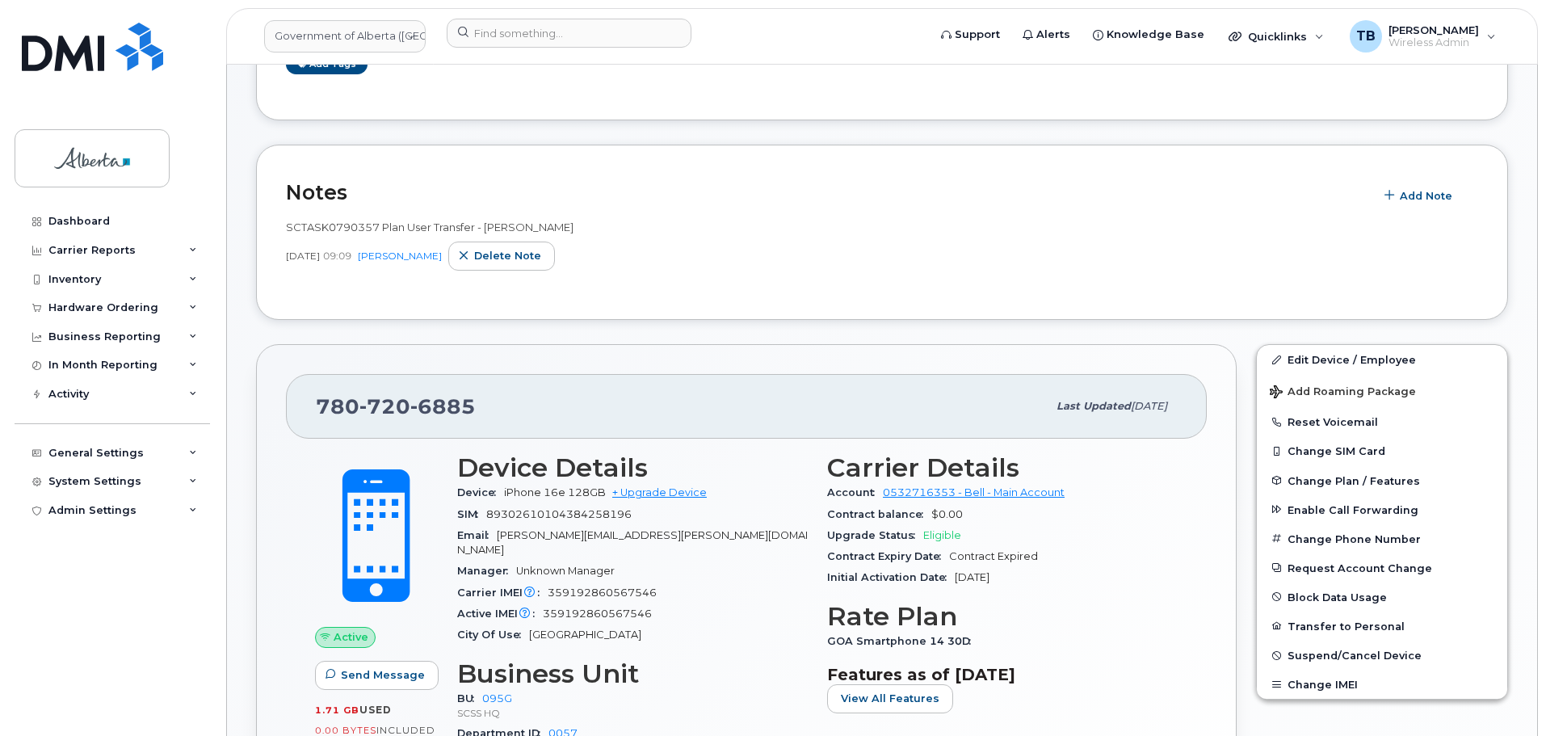
scroll to position [185, 0]
drag, startPoint x: 468, startPoint y: 410, endPoint x: 297, endPoint y: 399, distance: 171.6
click at [297, 399] on div "780 720 6885 Last updated Jul 25, 2025" at bounding box center [746, 407] width 921 height 65
copy span "780 720 6885"
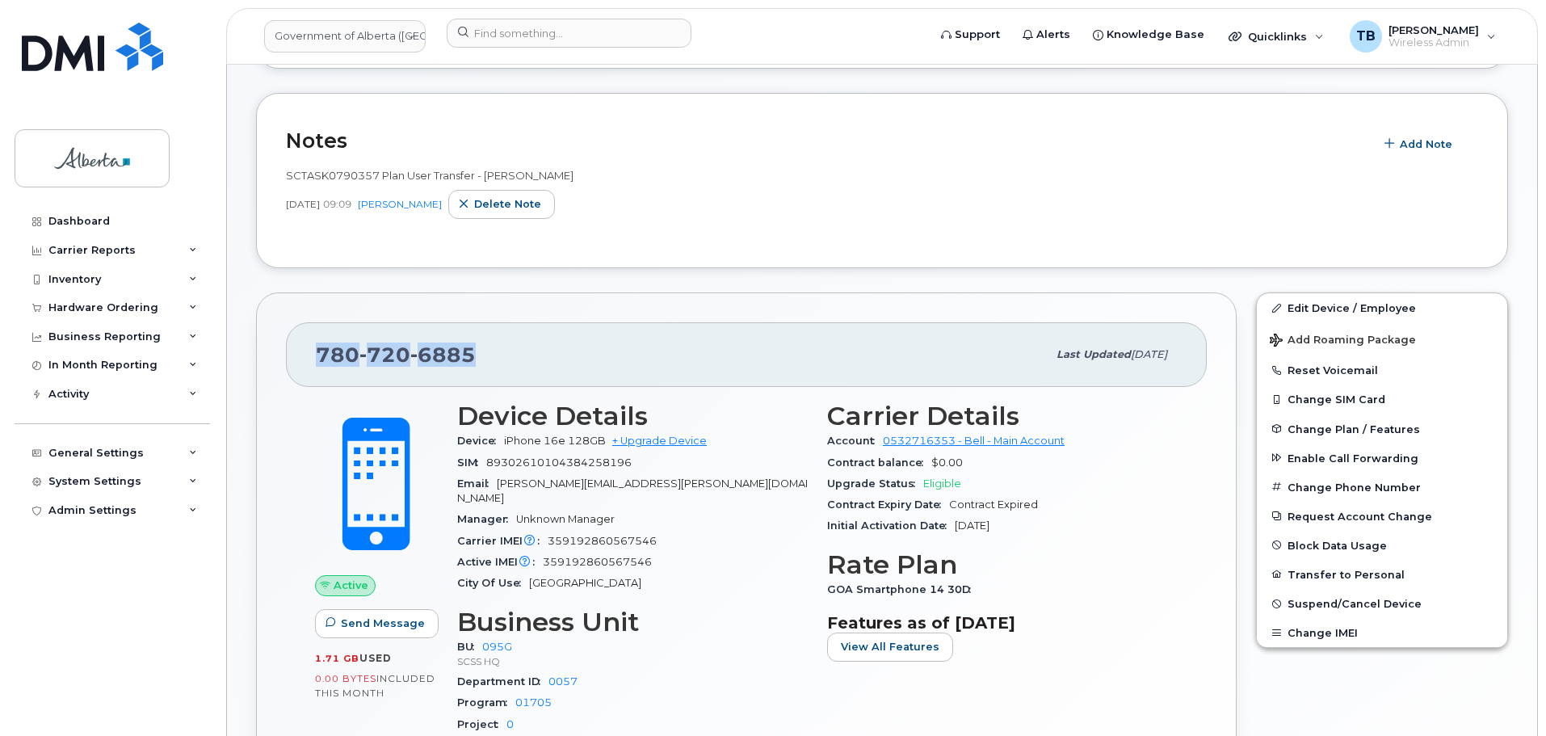
scroll to position [347, 0]
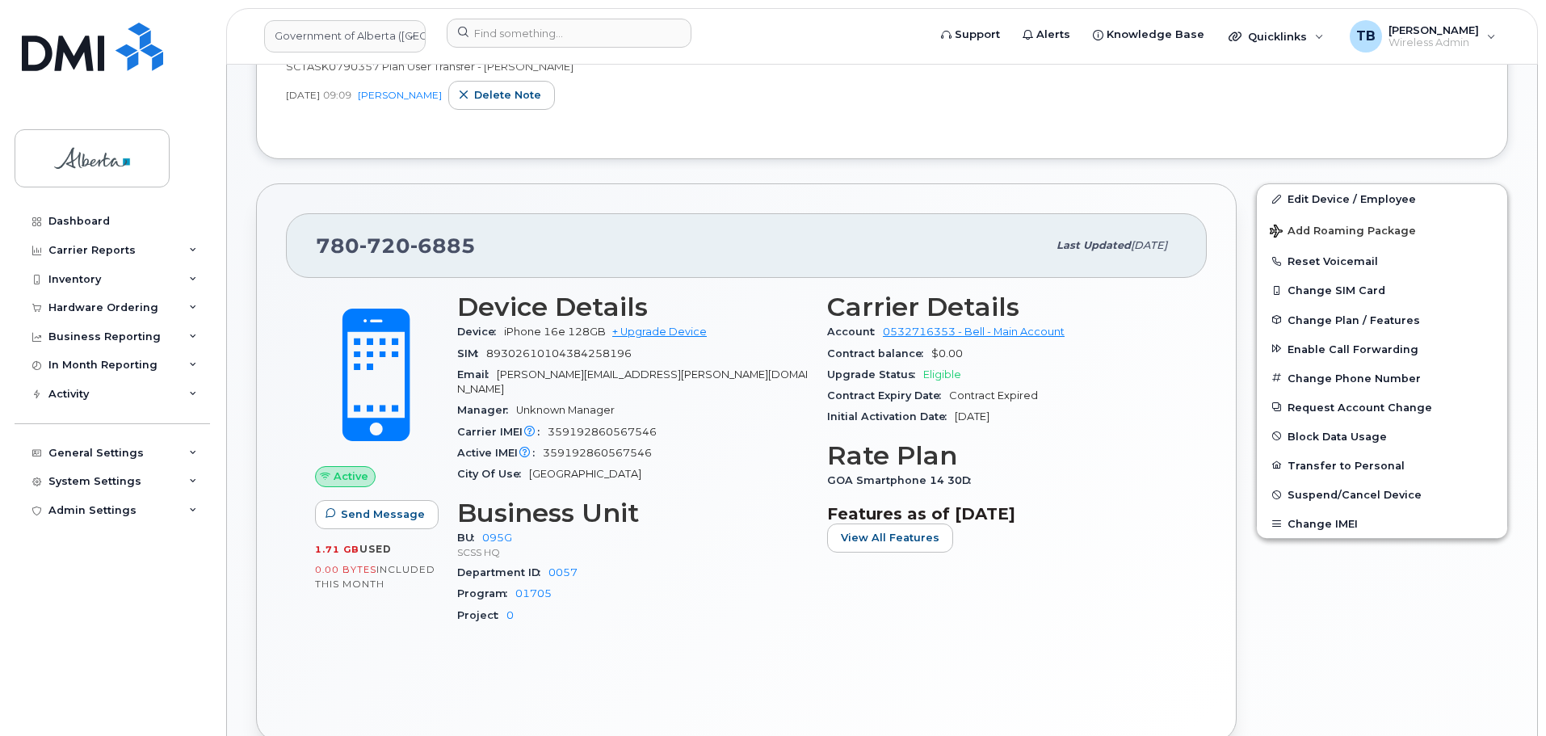
click at [691, 562] on div "Department ID 0057" at bounding box center [632, 572] width 351 height 21
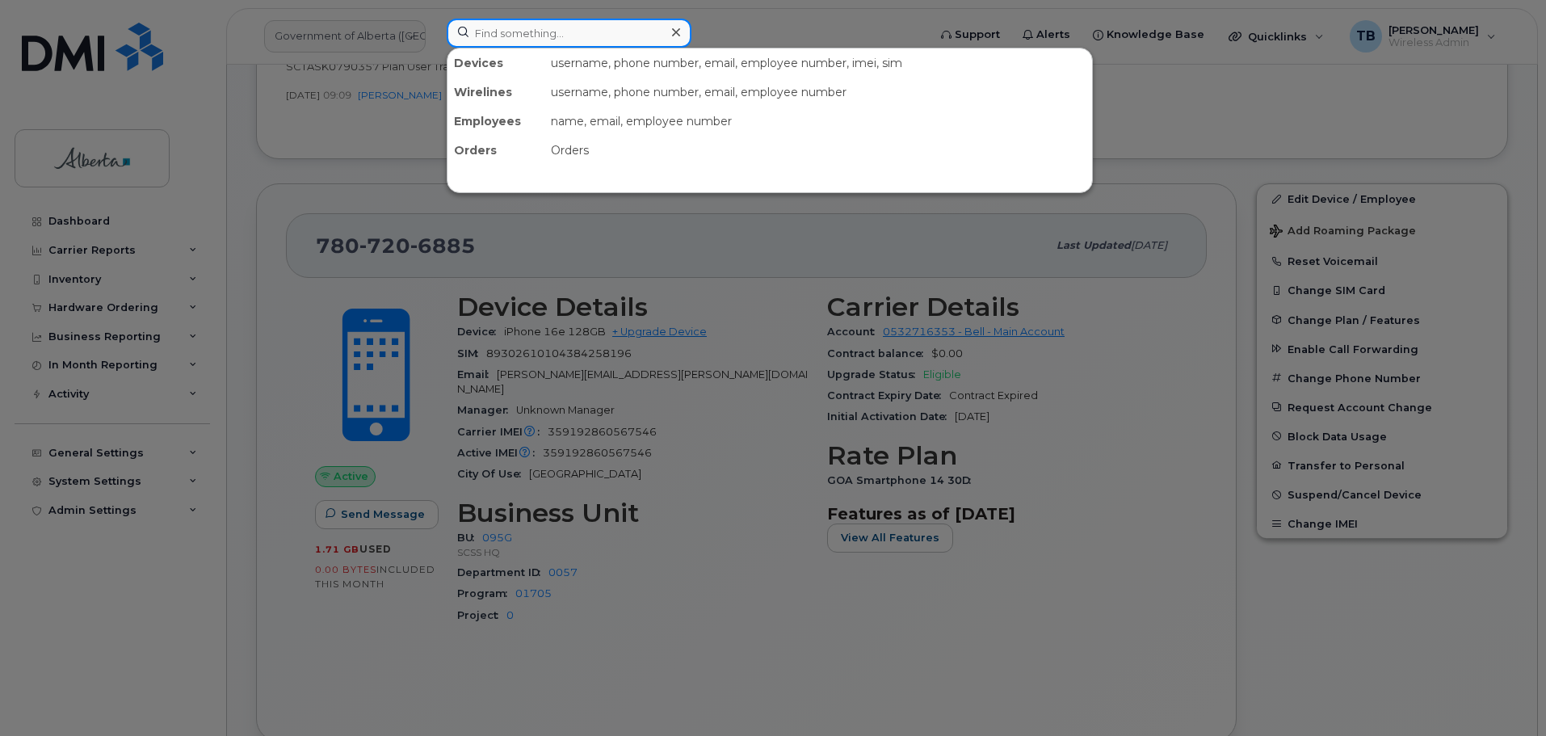
click at [506, 29] on input at bounding box center [569, 33] width 245 height 29
paste input "350032732038053"
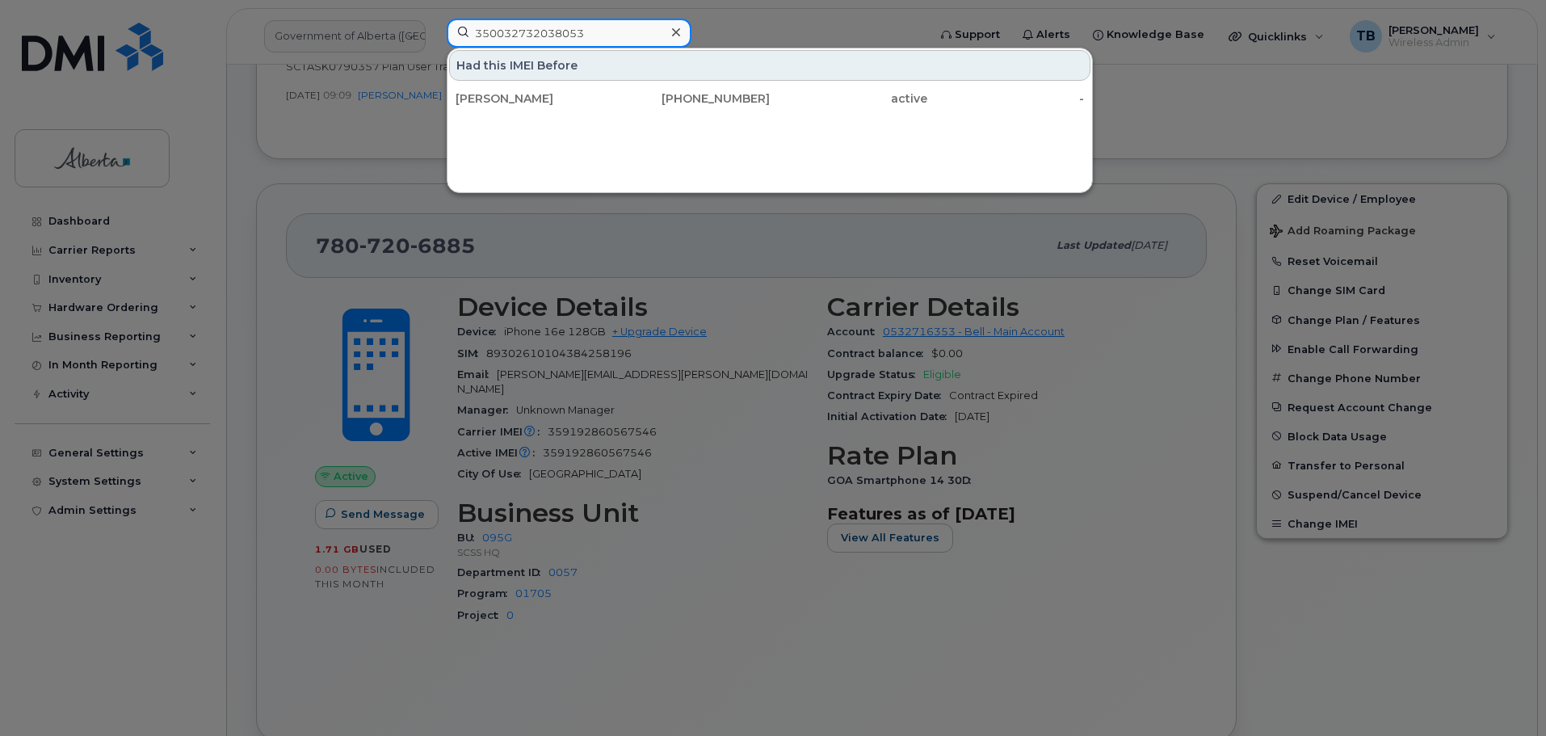
type input "350032732038053"
click at [404, 171] on div at bounding box center [773, 368] width 1546 height 736
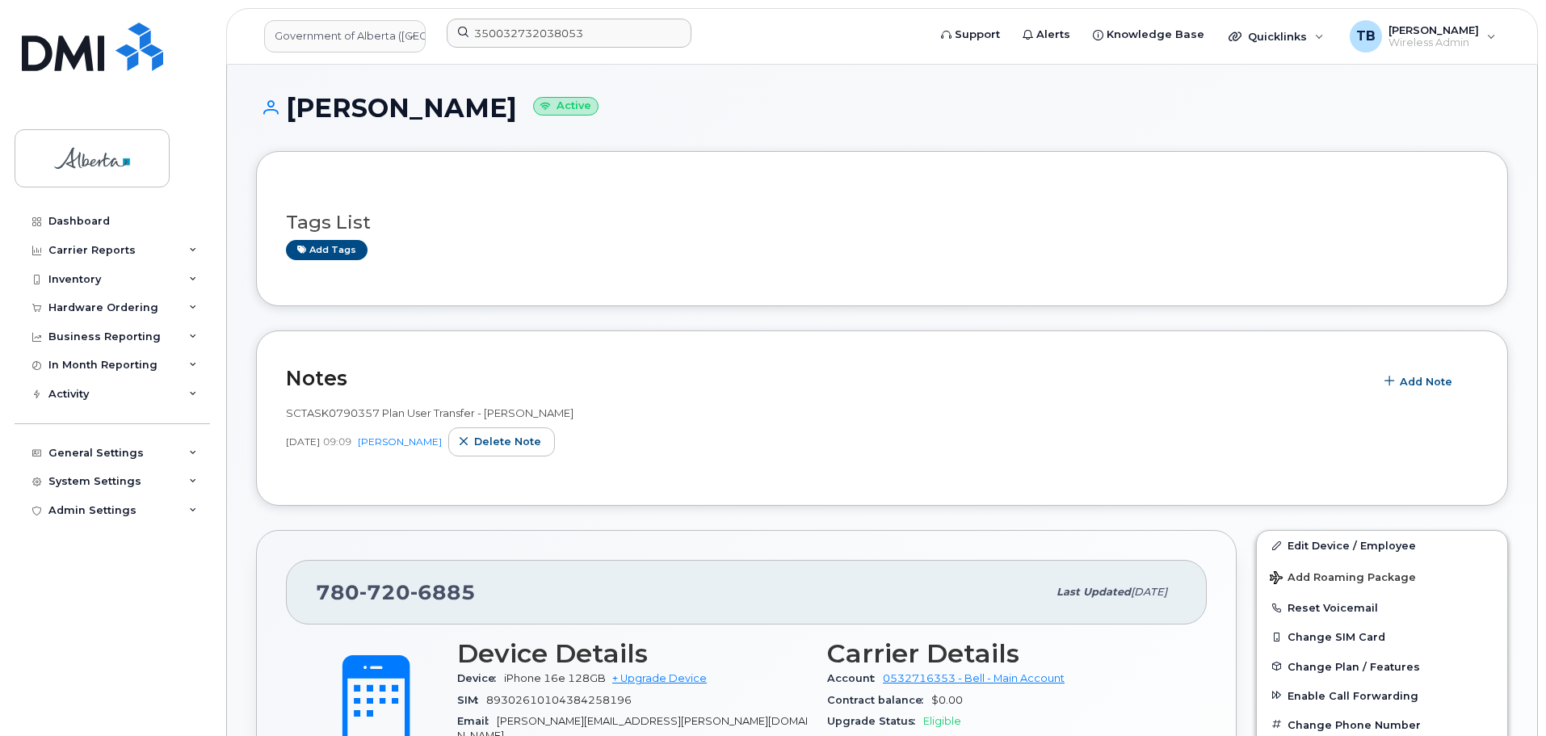
scroll to position [81, 0]
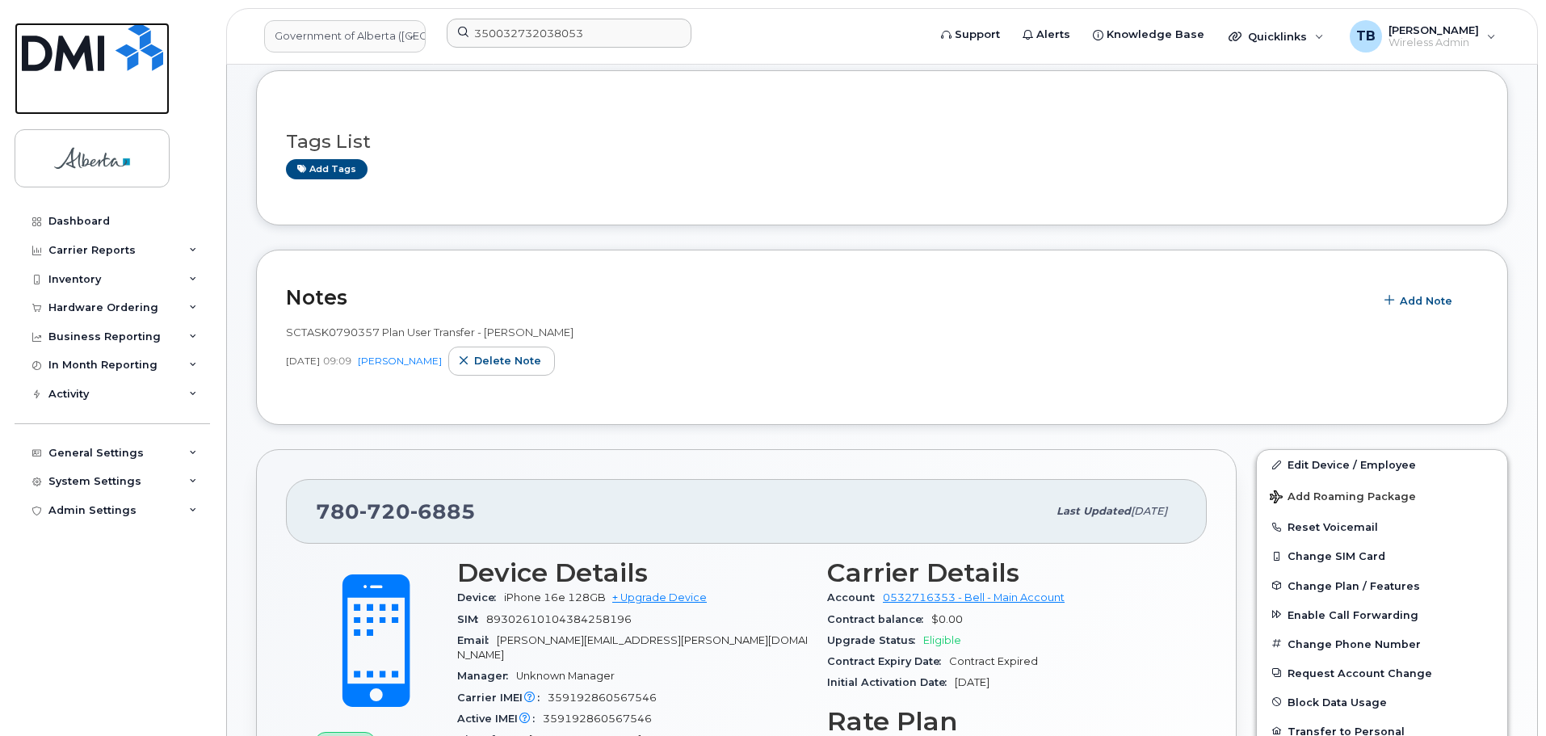
click at [82, 42] on img at bounding box center [92, 47] width 141 height 48
